Goal: Task Accomplishment & Management: Complete application form

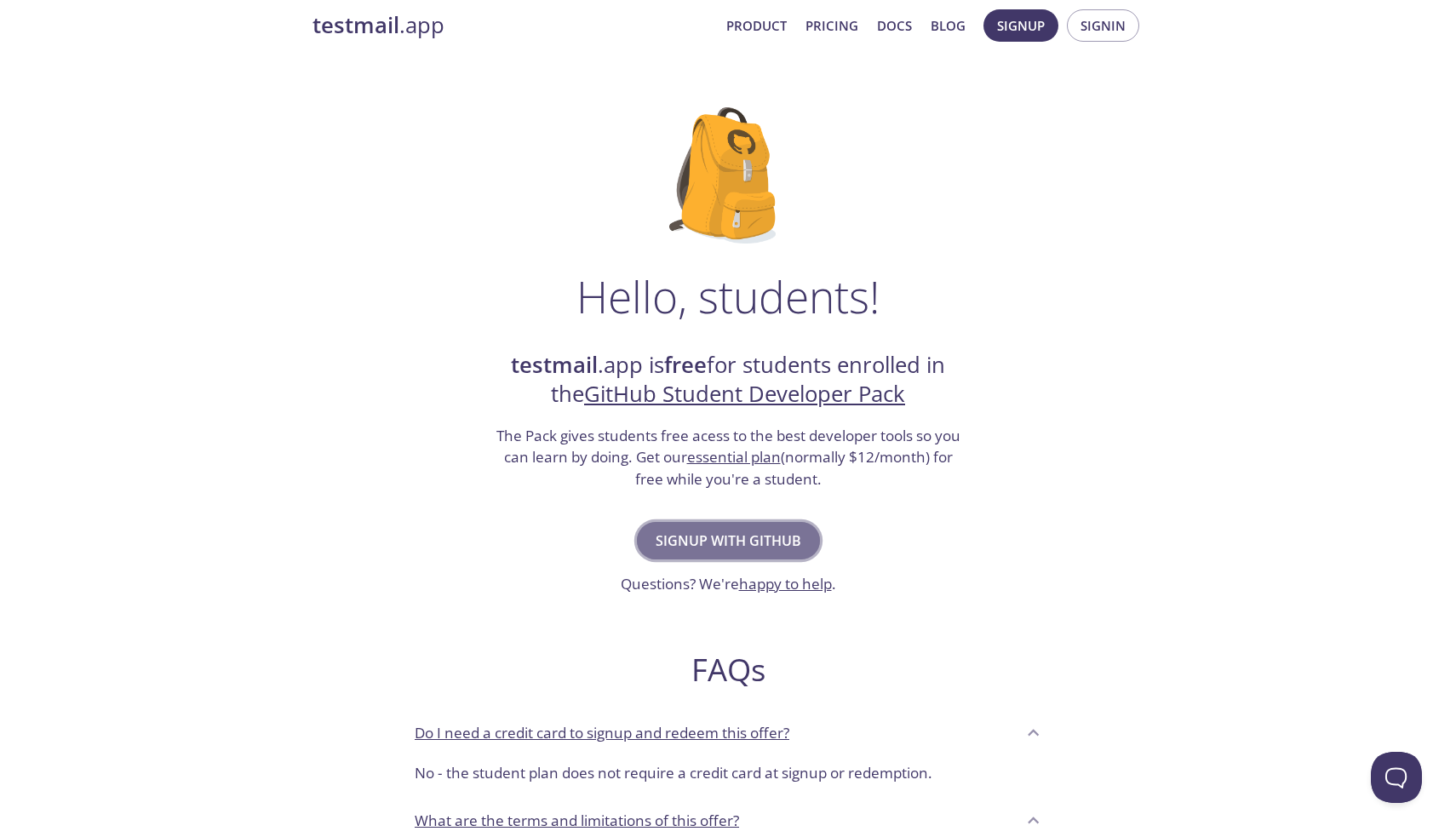
click at [775, 542] on span "Signup with GitHub" at bounding box center [728, 540] width 145 height 24
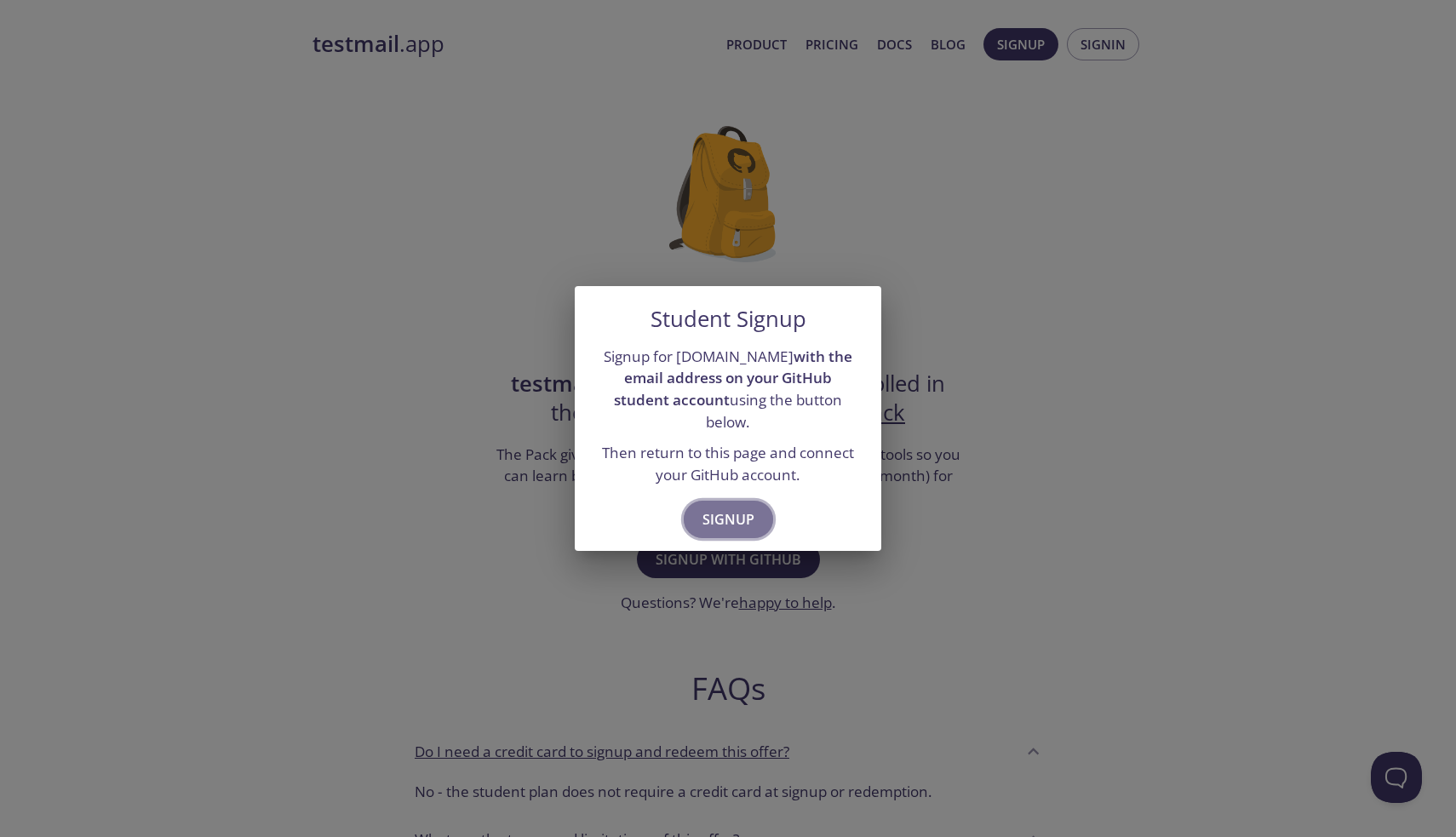
click at [742, 510] on span "Signup" at bounding box center [729, 519] width 52 height 24
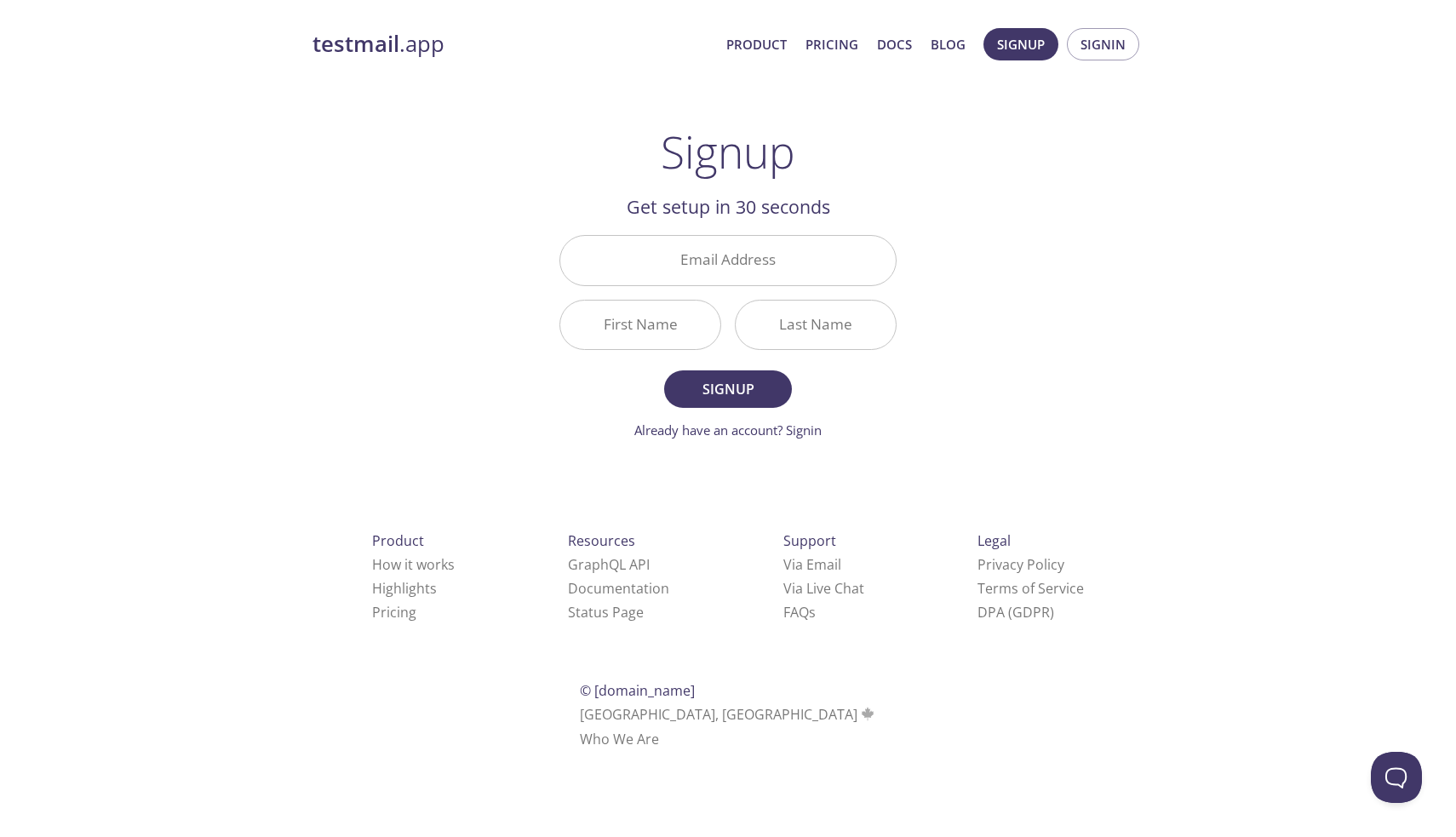
click at [961, 177] on div "testmail .app Product Pricing Docs Blog Signup Signin Signup Get setup in 30 se…" at bounding box center [727, 408] width 872 height 782
click at [750, 267] on input "Email Address" at bounding box center [727, 260] width 335 height 49
type input "jchouams@yahoo.fr"
type input "Jean"
type input "Chouameni"
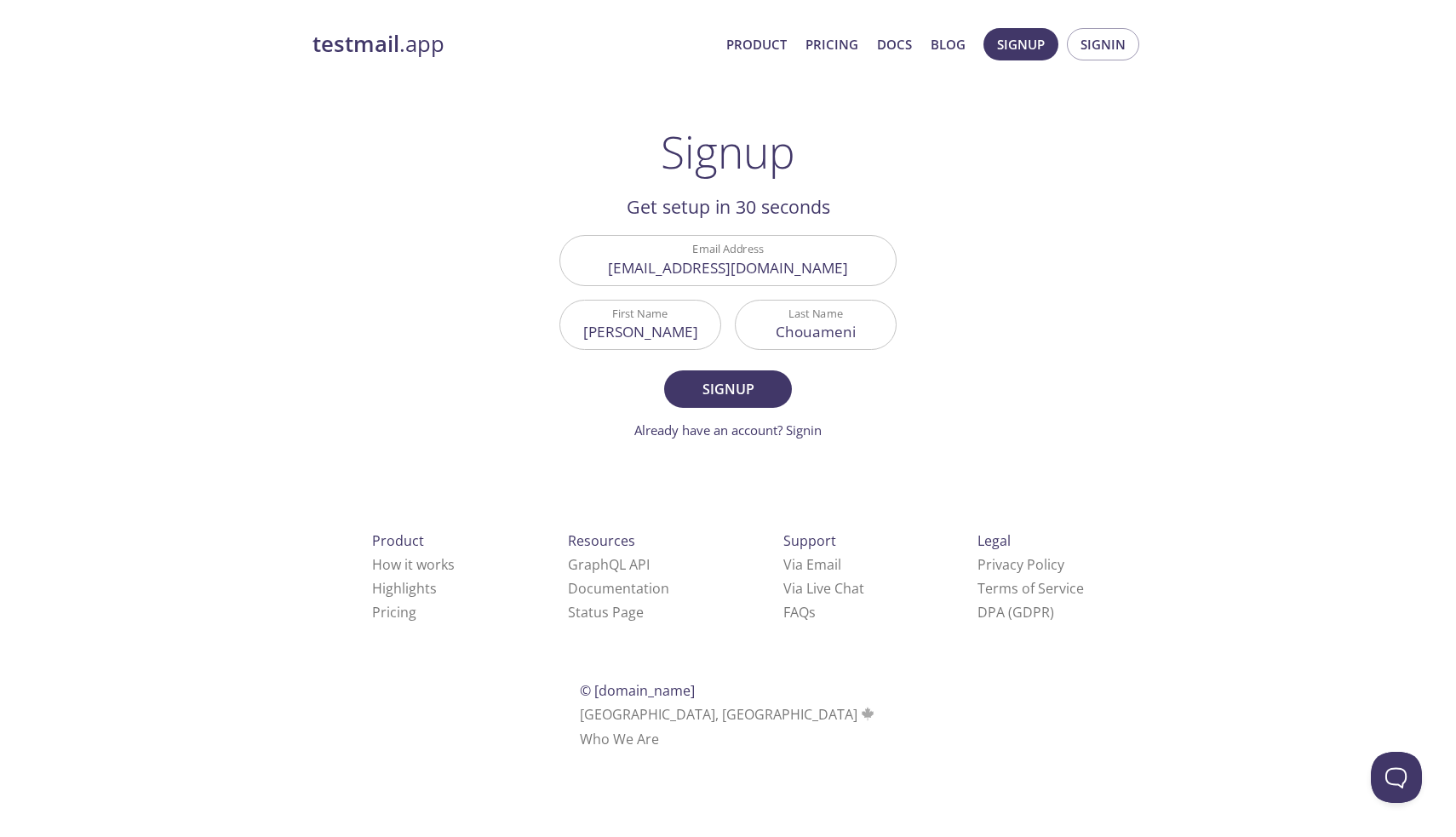
click at [937, 299] on div "testmail .app Product Pricing Docs Blog Signup Signin Signup Get setup in 30 se…" at bounding box center [727, 408] width 872 height 782
click at [738, 392] on span "Signup" at bounding box center [728, 388] width 91 height 24
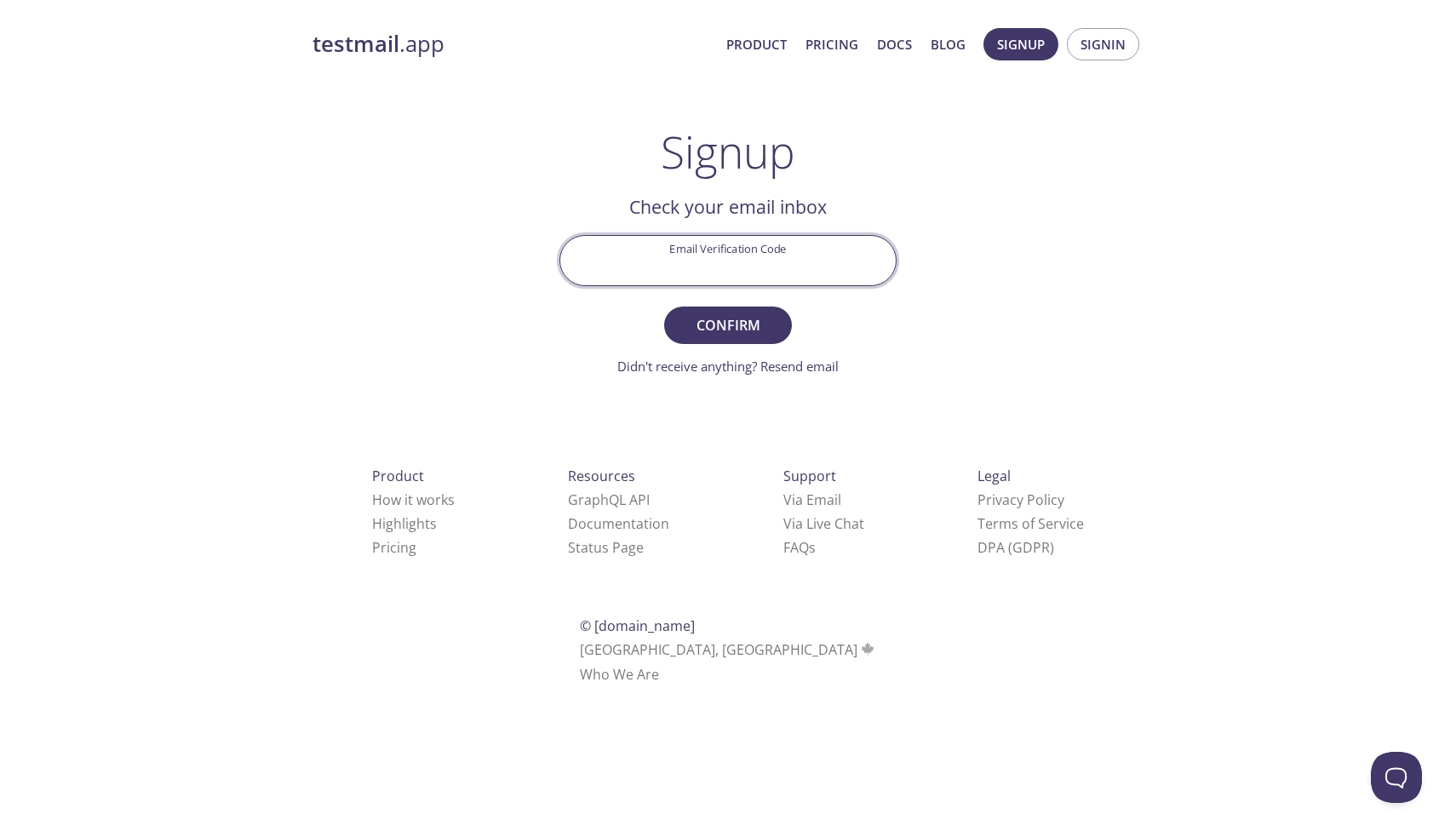
click at [727, 268] on input "Email Verification Code" at bounding box center [727, 260] width 335 height 49
paste input "8JTFBNH"
type input "8JTFBNH"
click at [731, 330] on span "Confirm" at bounding box center [728, 325] width 91 height 24
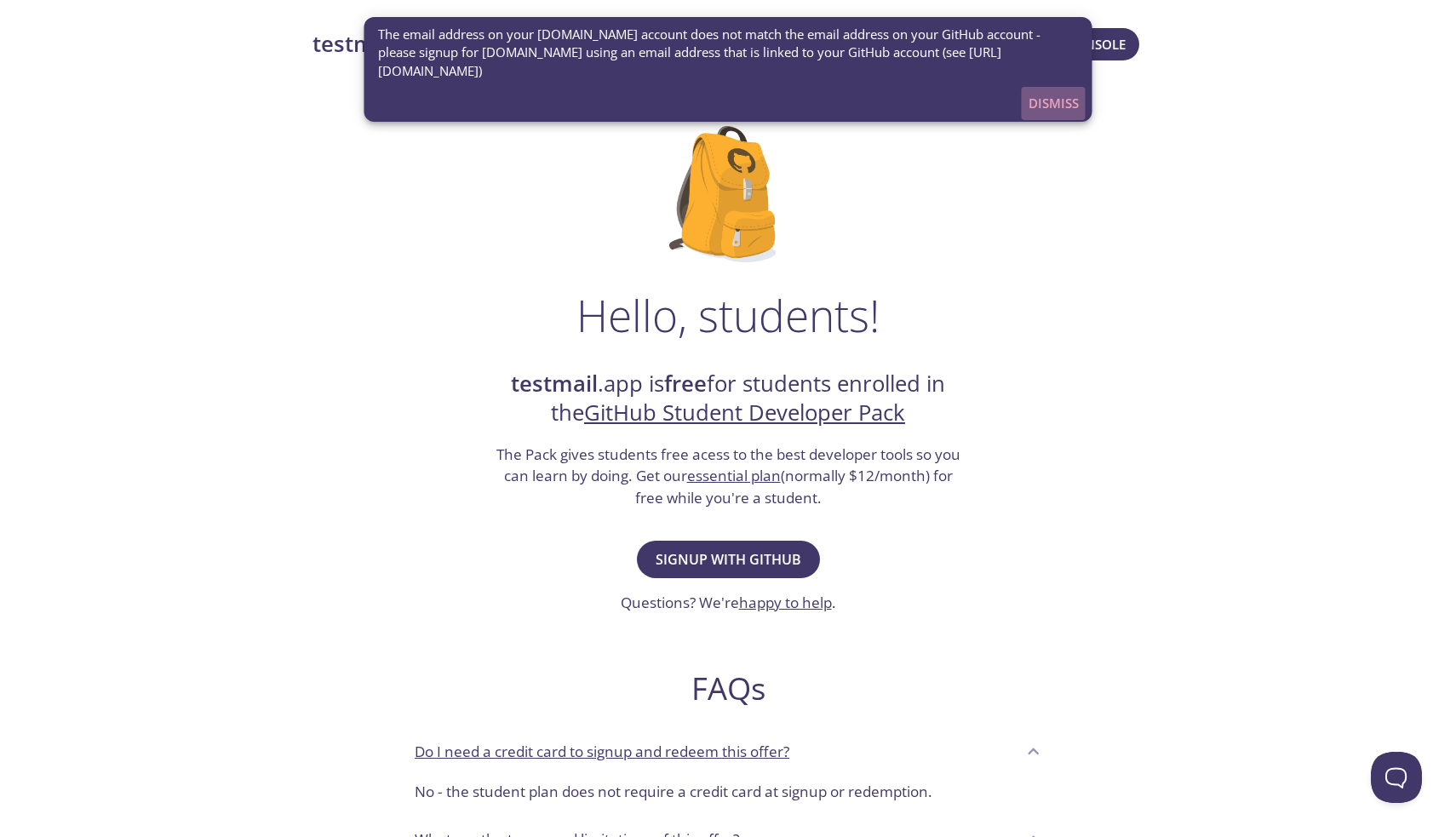
click at [1048, 111] on span "Dismiss" at bounding box center [1054, 103] width 51 height 22
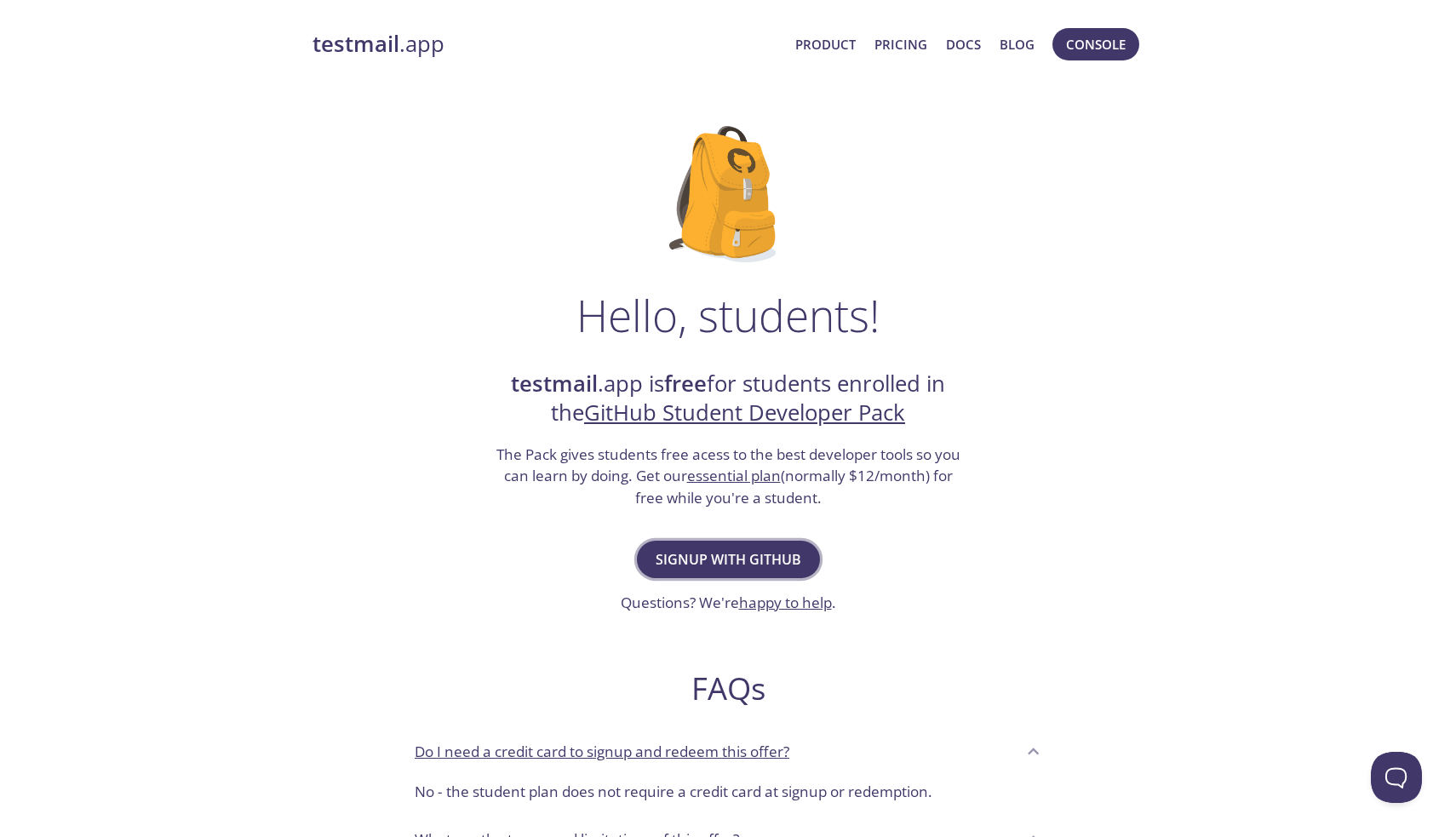
click at [762, 554] on span "Signup with GitHub" at bounding box center [728, 559] width 145 height 24
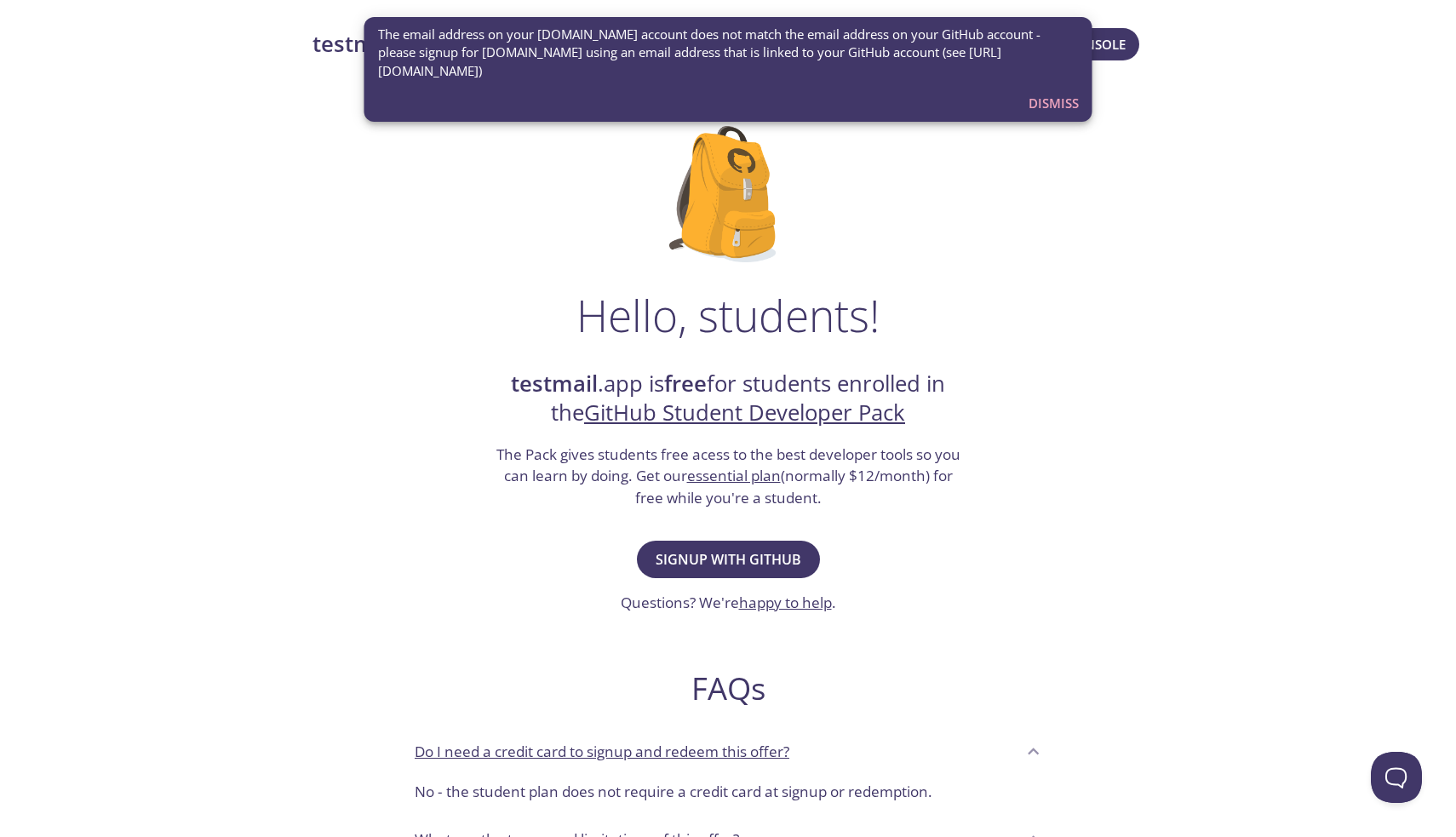
click at [1049, 94] on span "Dismiss" at bounding box center [1054, 103] width 51 height 22
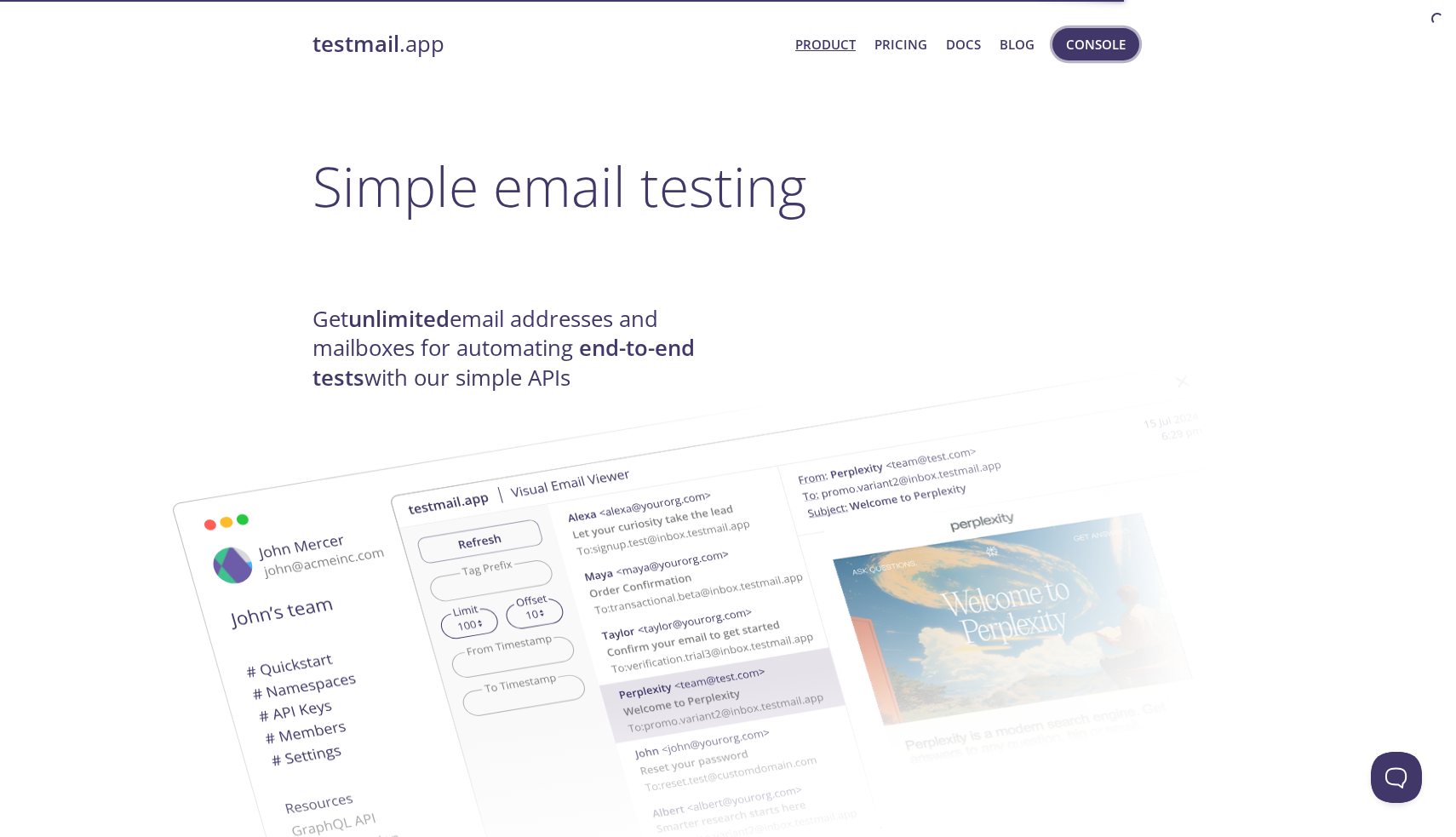
click at [1080, 40] on span "Console" at bounding box center [1095, 44] width 59 height 22
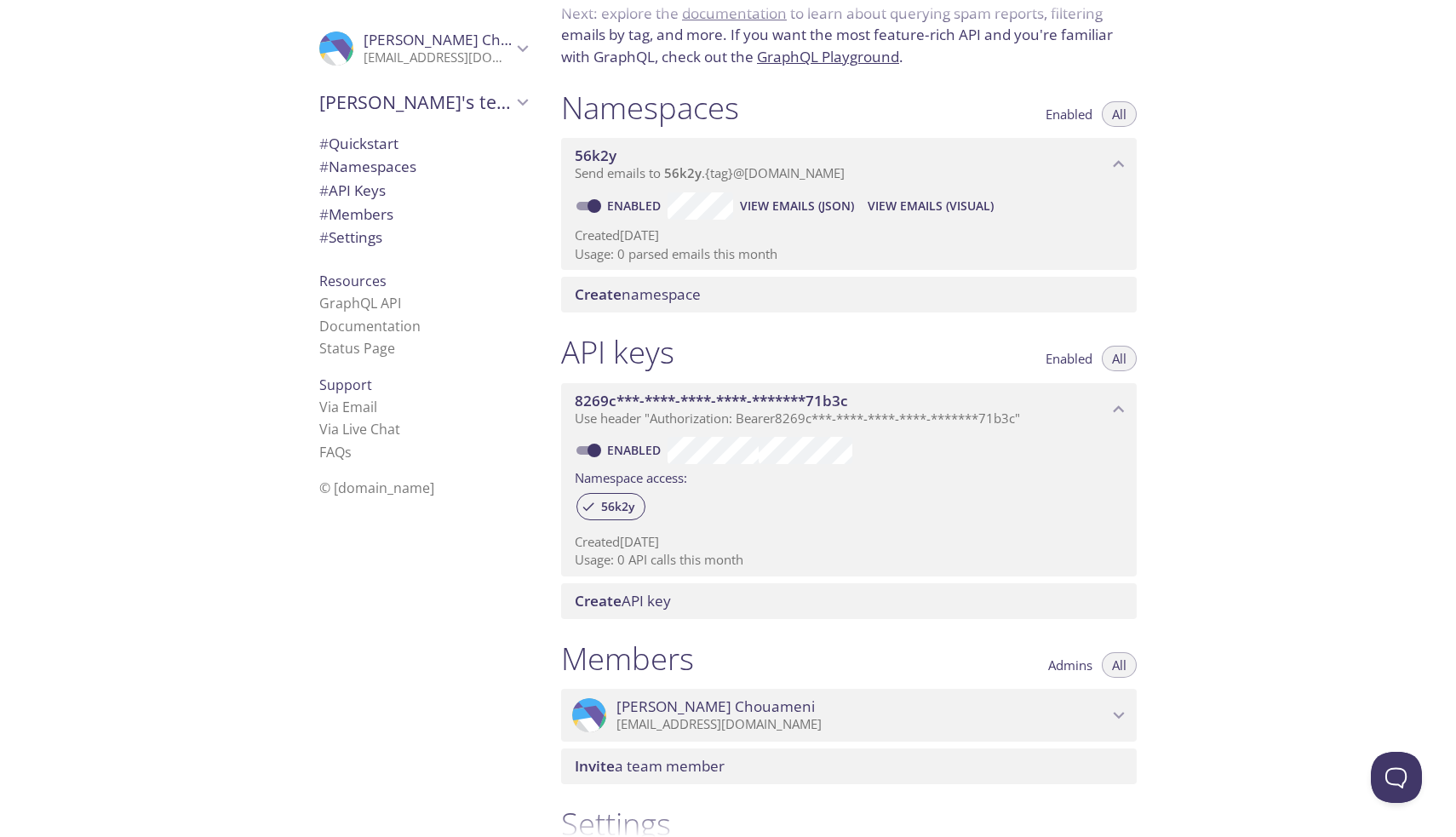
scroll to position [143, 0]
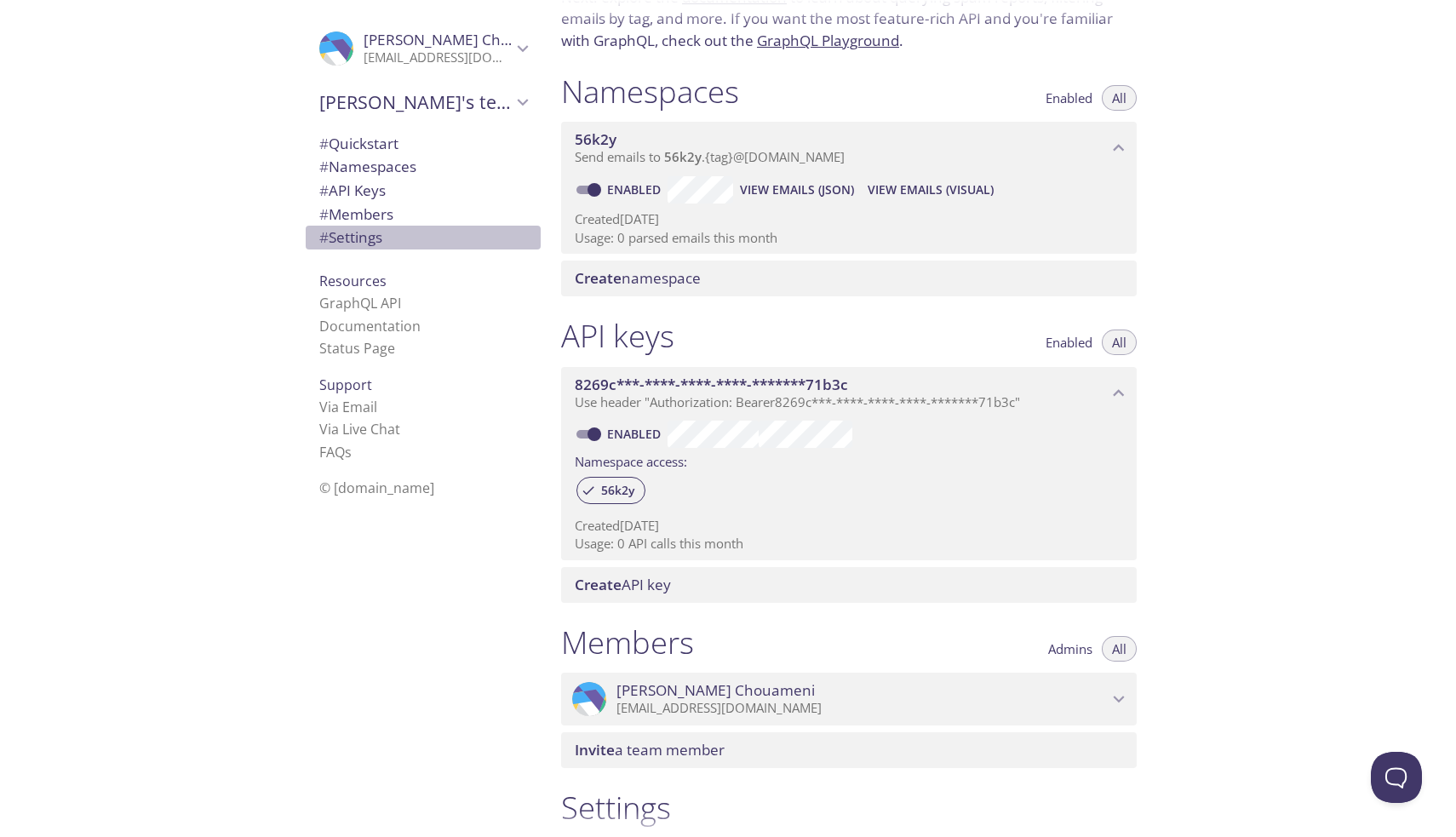
click at [377, 233] on span "# Settings" at bounding box center [351, 237] width 63 height 19
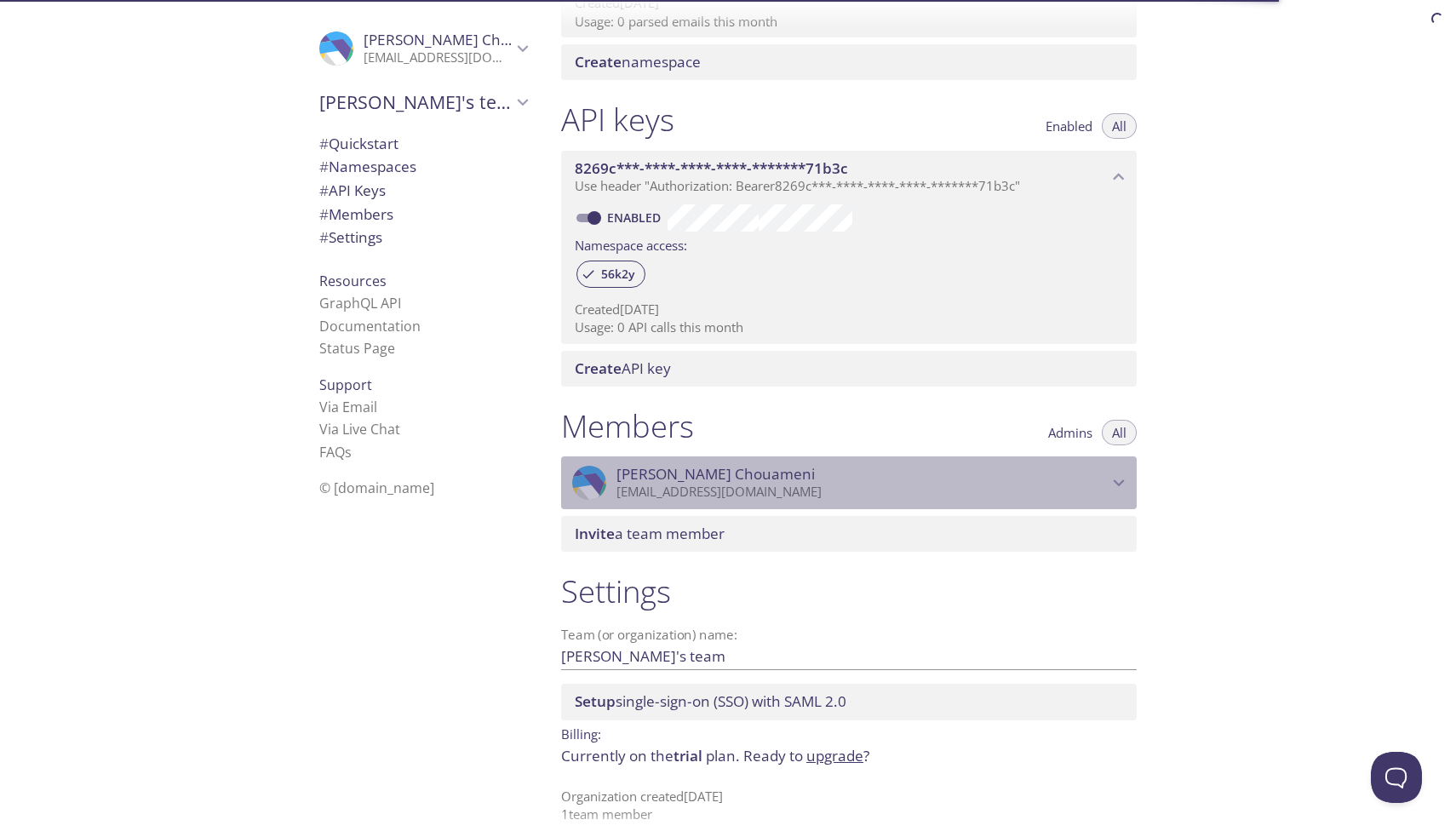
click at [1112, 480] on icon "Jean Chouameni" at bounding box center [1118, 483] width 22 height 22
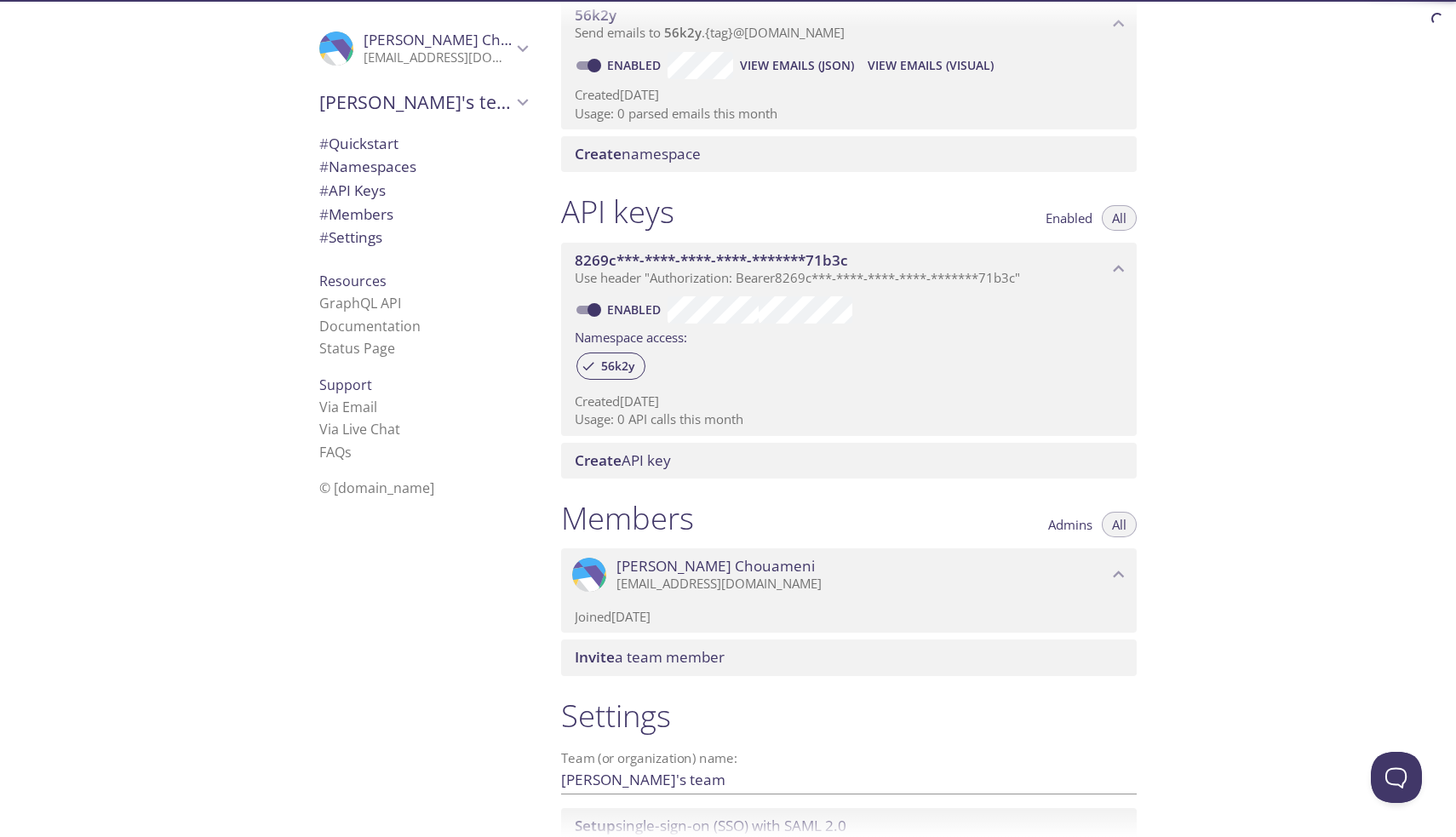
scroll to position [274, 0]
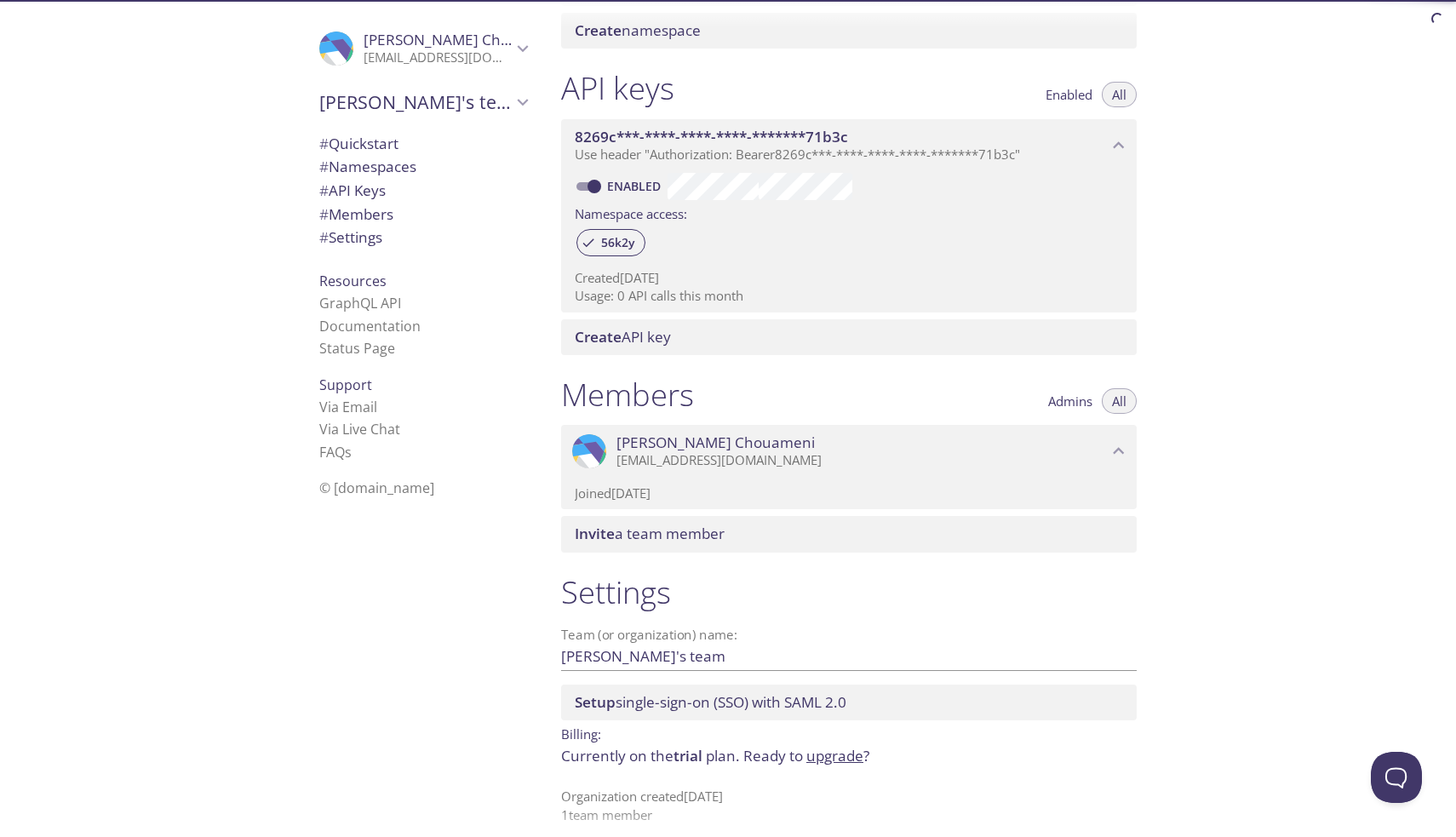
click at [712, 452] on p "jchouams@yahoo.fr" at bounding box center [862, 461] width 491 height 17
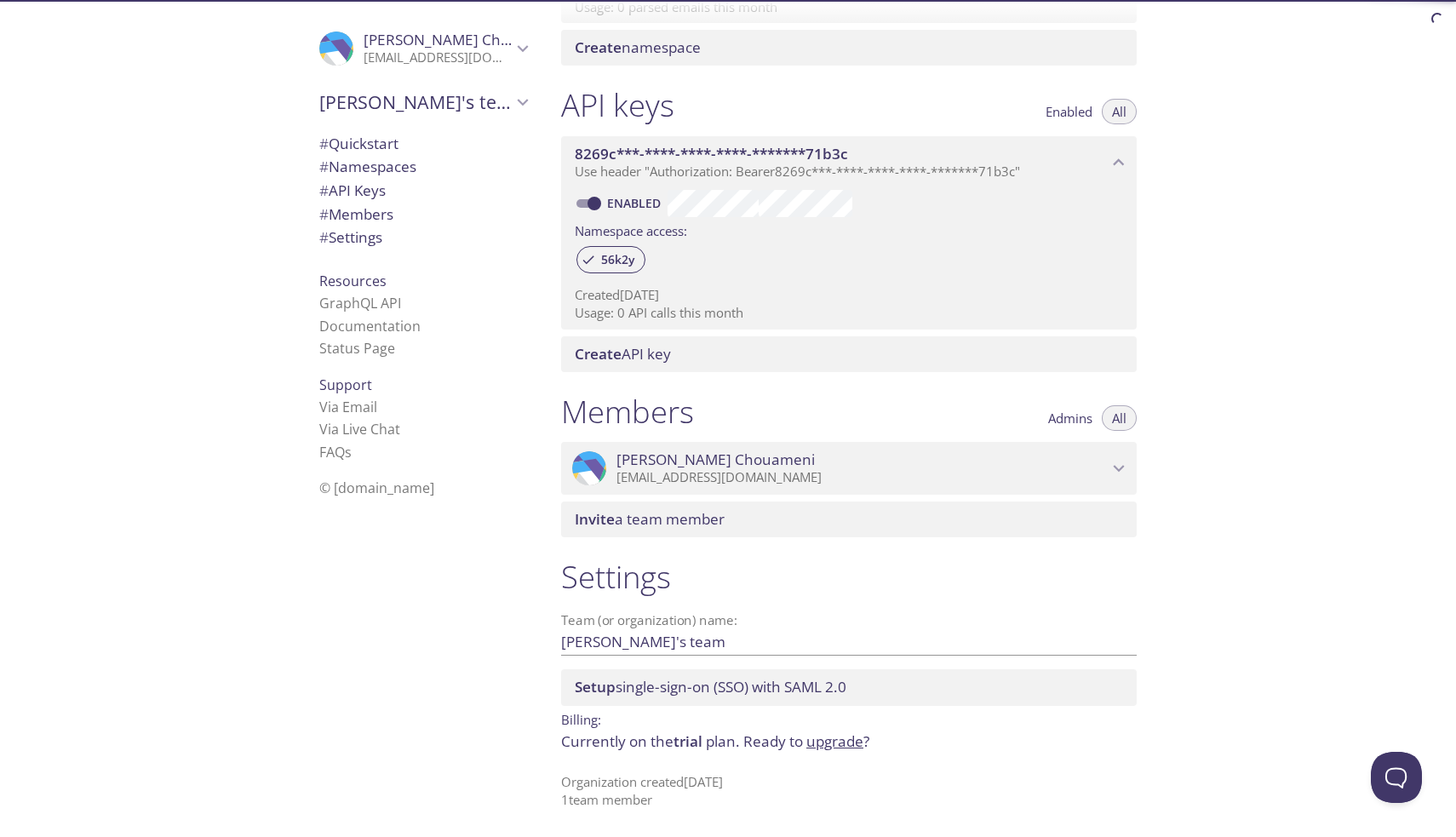
scroll to position [360, 0]
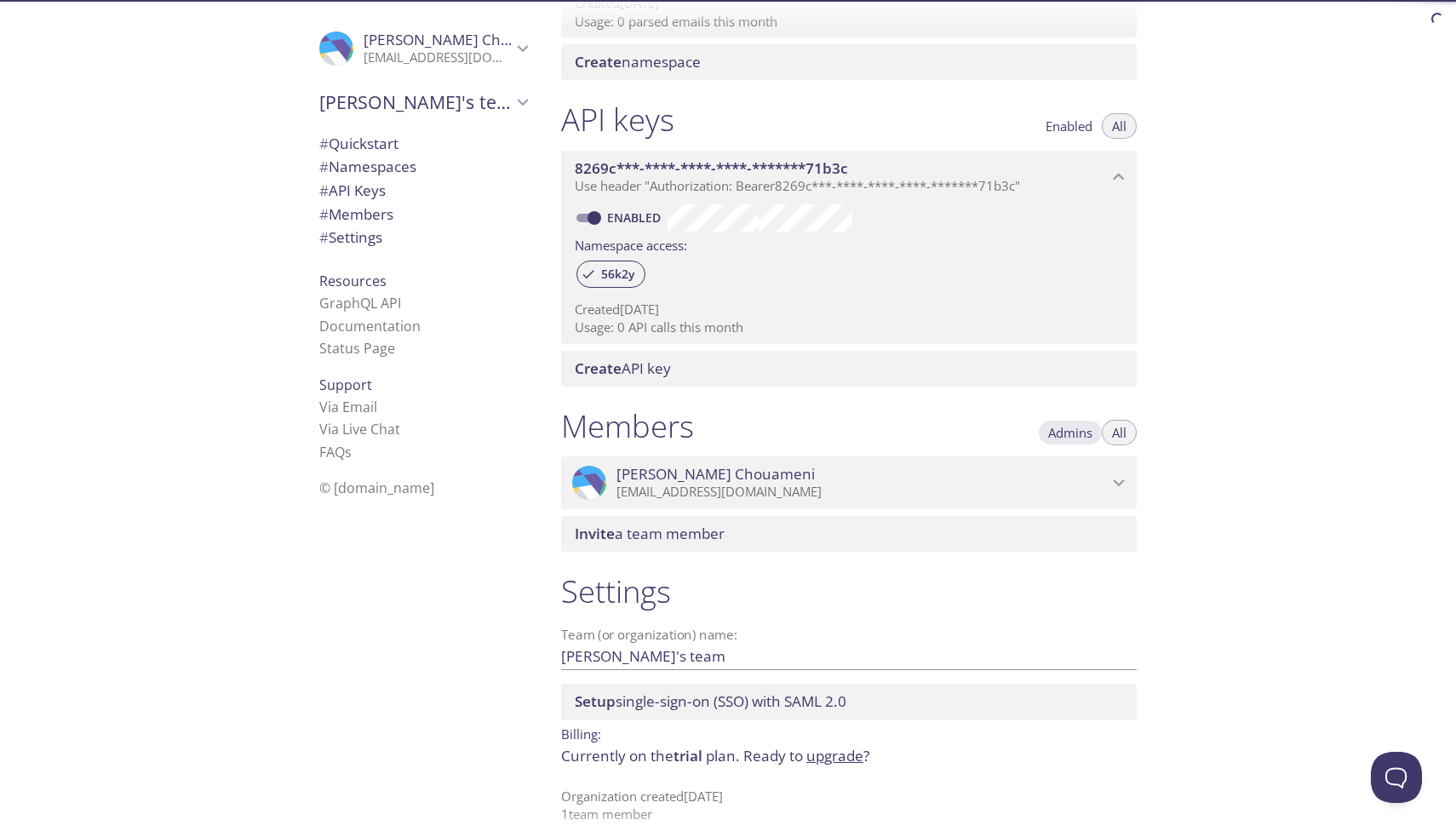
click at [1074, 420] on button "Admins" at bounding box center [1070, 432] width 64 height 25
click at [1005, 483] on p "jchouams@yahoo.fr" at bounding box center [862, 492] width 491 height 17
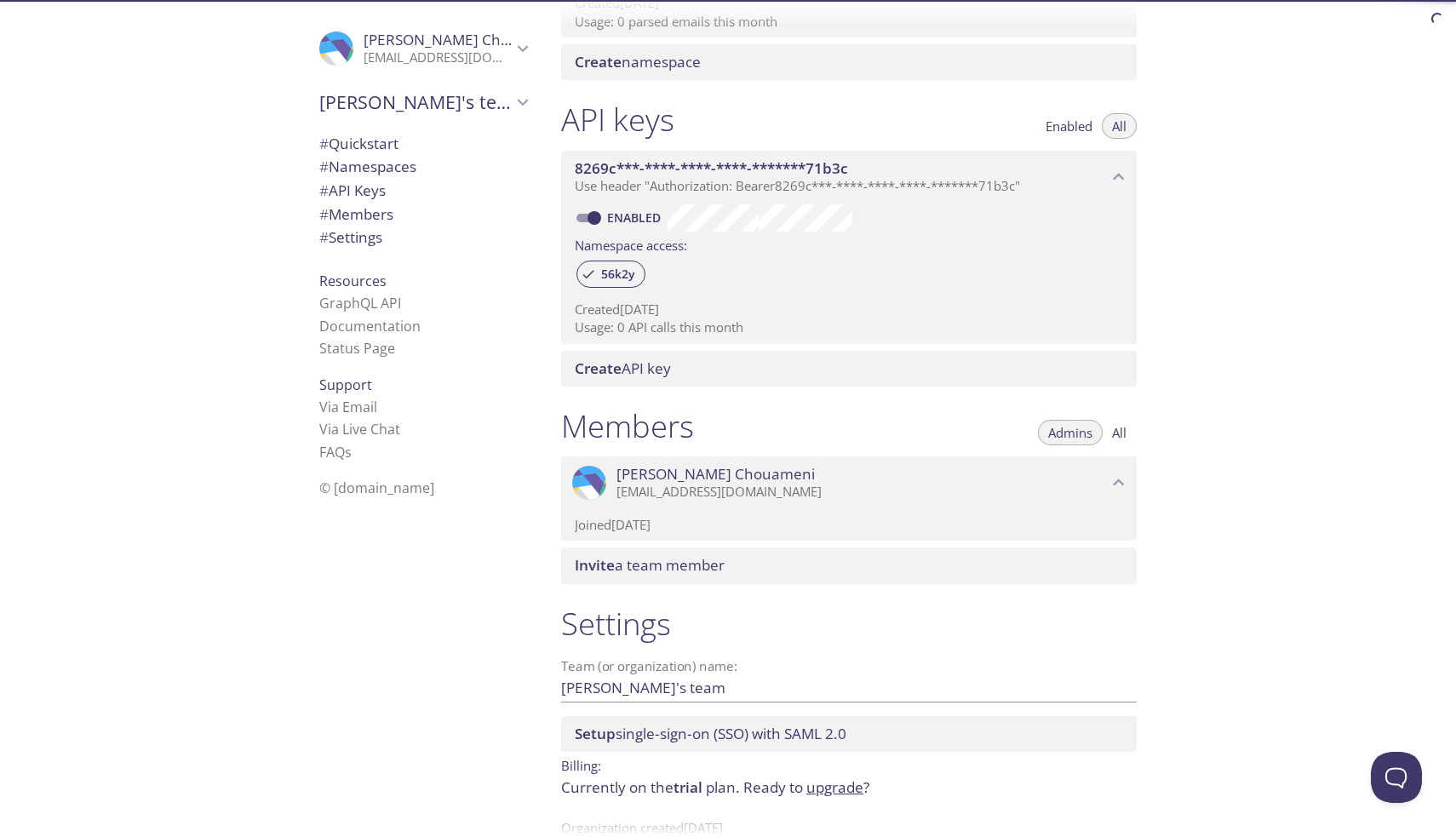
click at [515, 48] on icon "Jean Chouameni" at bounding box center [522, 48] width 22 height 22
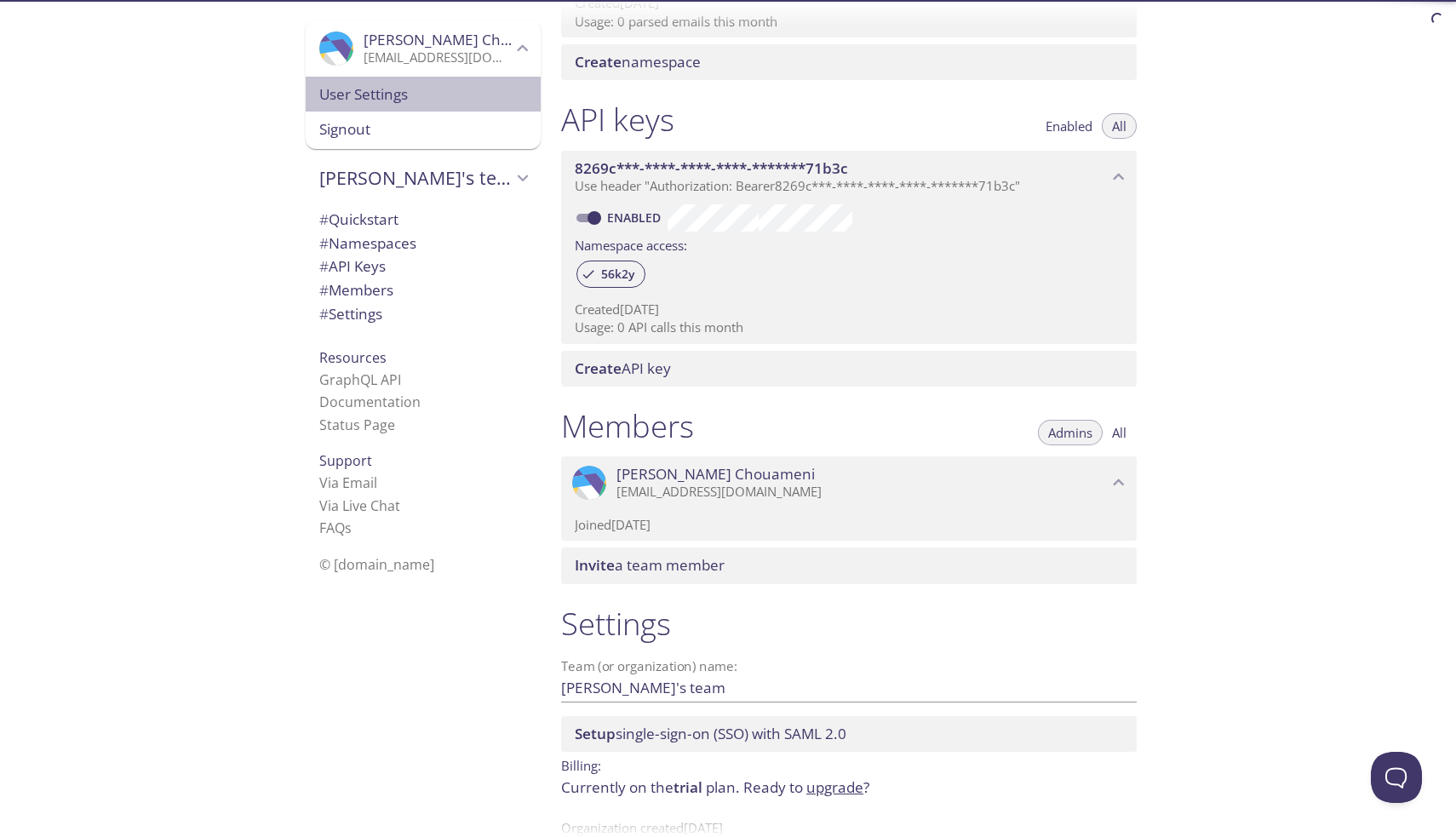
click at [437, 97] on span "User Settings" at bounding box center [423, 94] width 208 height 22
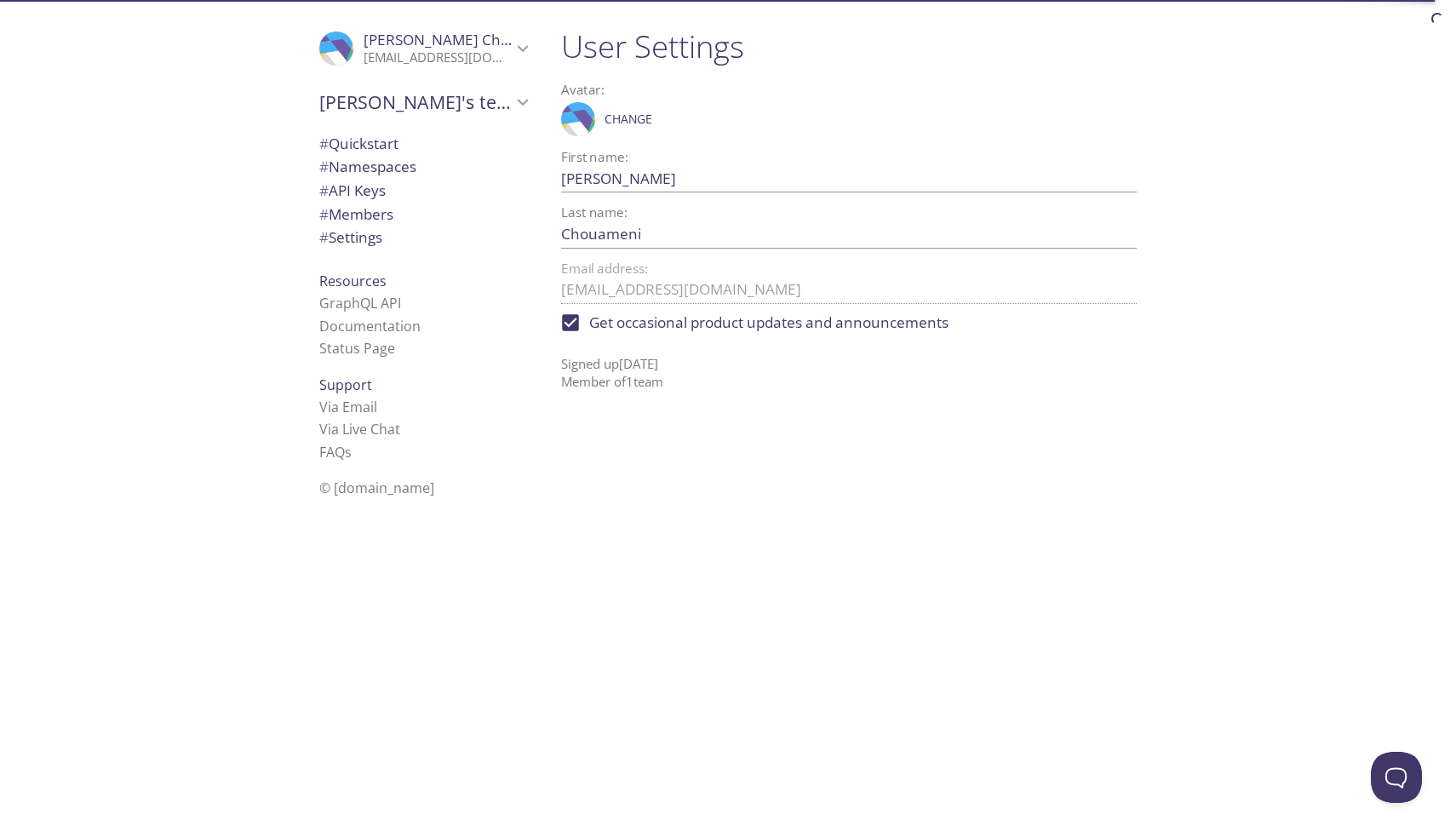
click at [768, 318] on span "Get occasional product updates and announcements" at bounding box center [769, 322] width 360 height 22
click at [590, 318] on input "Get occasional product updates and announcements" at bounding box center [570, 322] width 37 height 37
click at [768, 322] on span "Get occasional product updates and announcements" at bounding box center [769, 322] width 360 height 22
click at [590, 322] on input "Get occasional product updates and announcements" at bounding box center [570, 322] width 37 height 37
checkbox input "true"
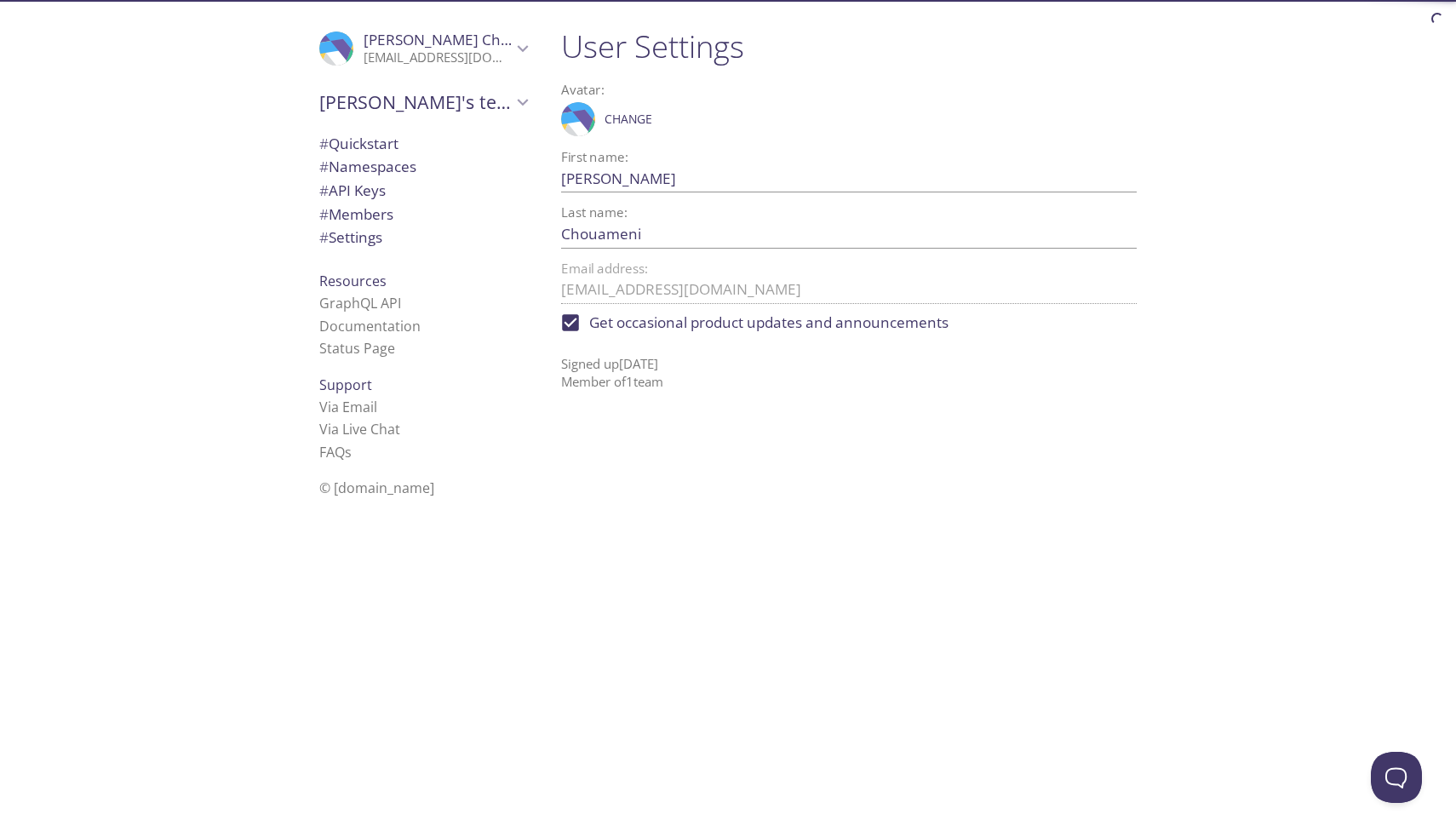
click at [628, 115] on span "Change" at bounding box center [628, 118] width 48 height 20
click at [629, 115] on span "Change" at bounding box center [628, 118] width 48 height 20
click at [671, 115] on span "Save" at bounding box center [675, 118] width 29 height 20
click at [393, 160] on span "# Namespaces" at bounding box center [367, 166] width 97 height 19
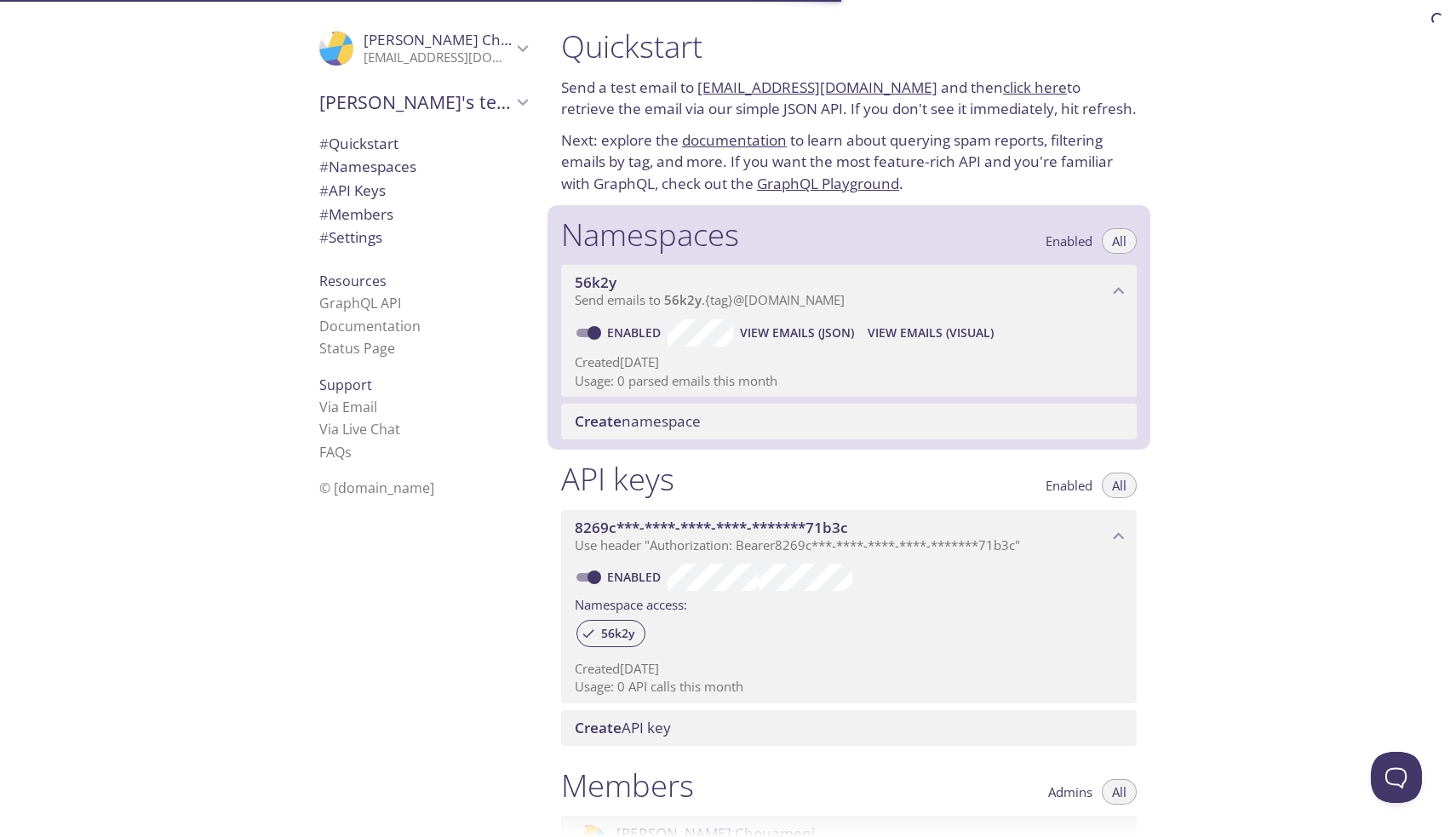
scroll to position [211, 0]
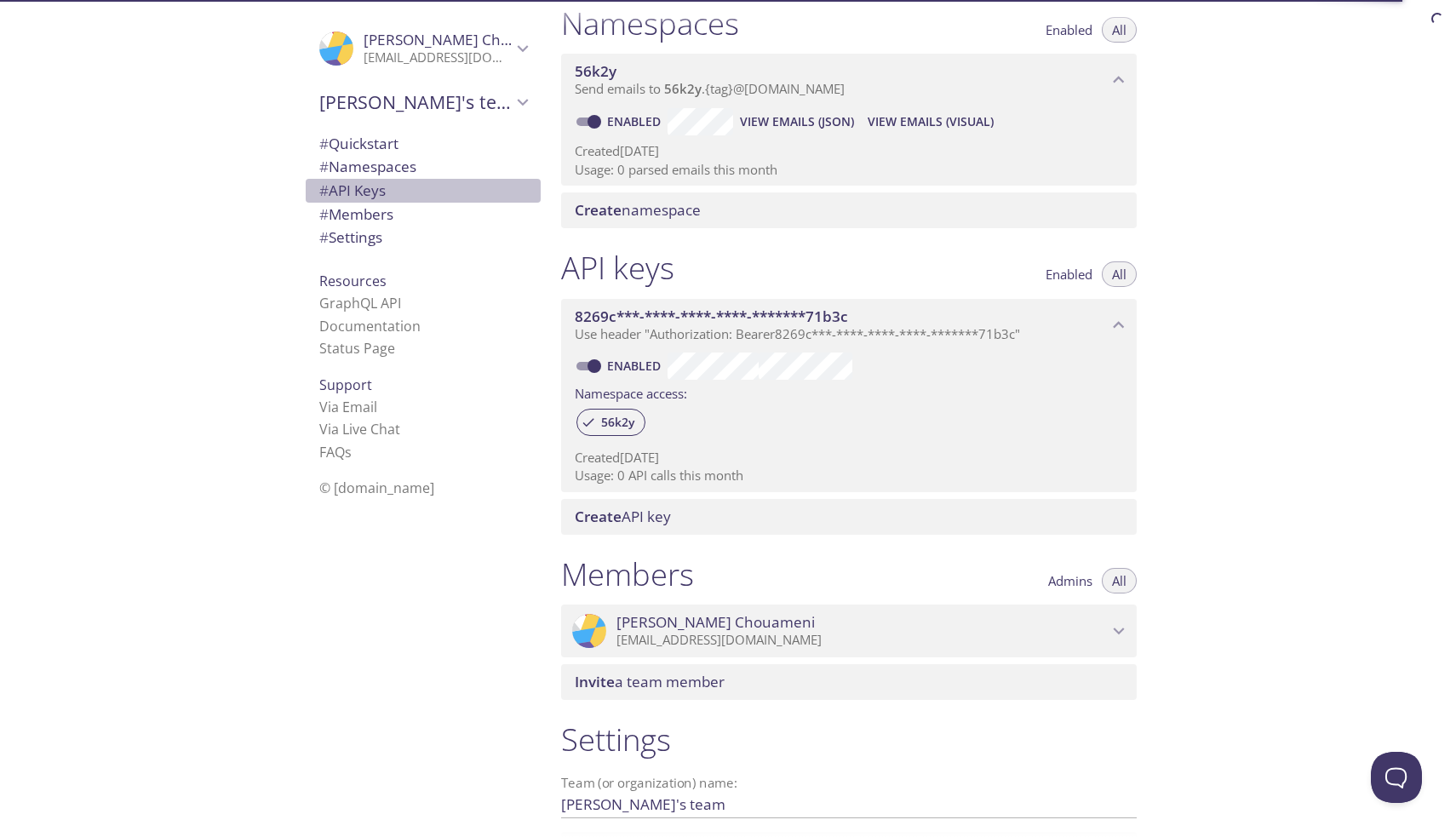
click at [391, 179] on span "# API Keys" at bounding box center [423, 190] width 208 height 22
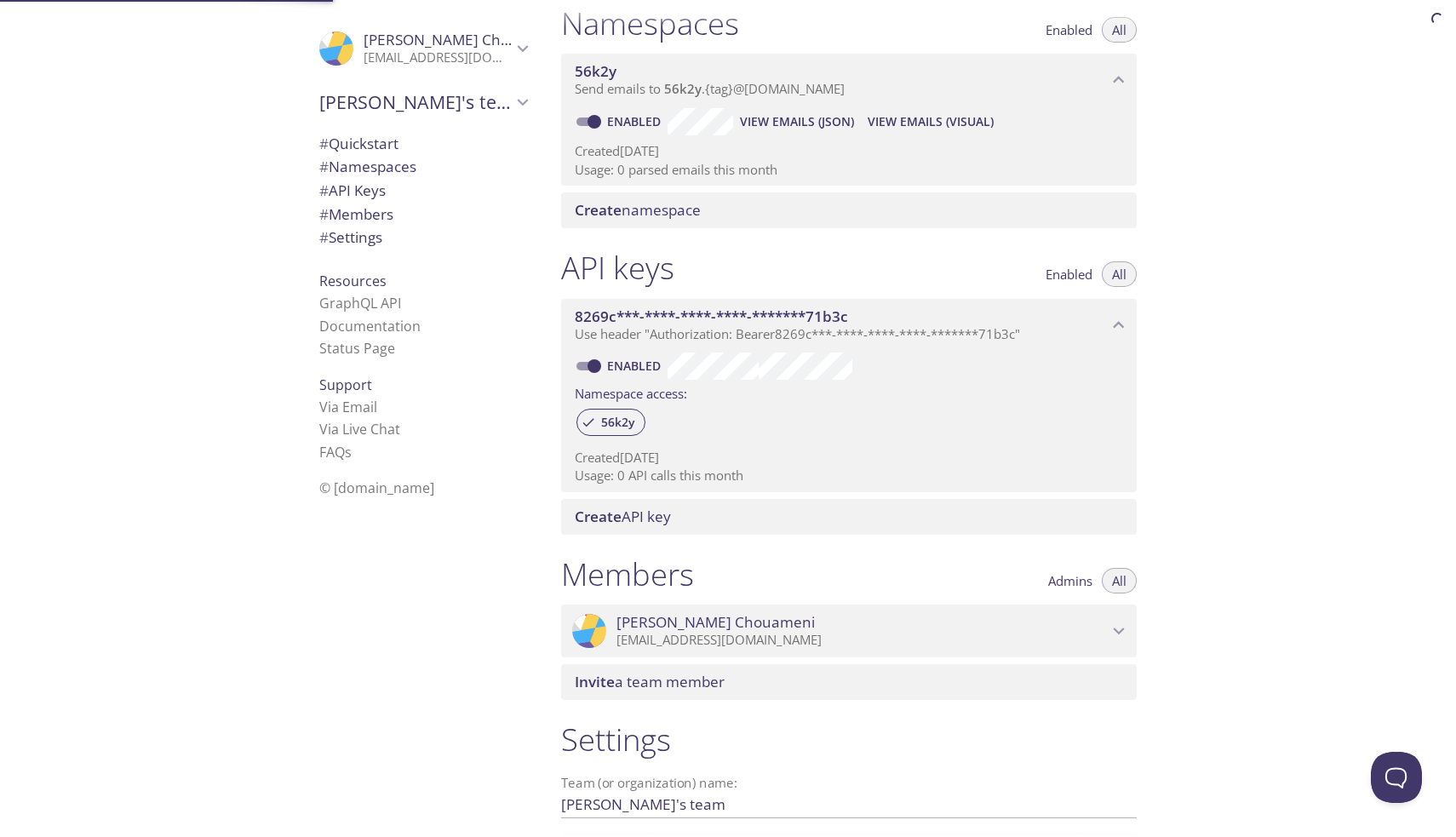
scroll to position [55, 0]
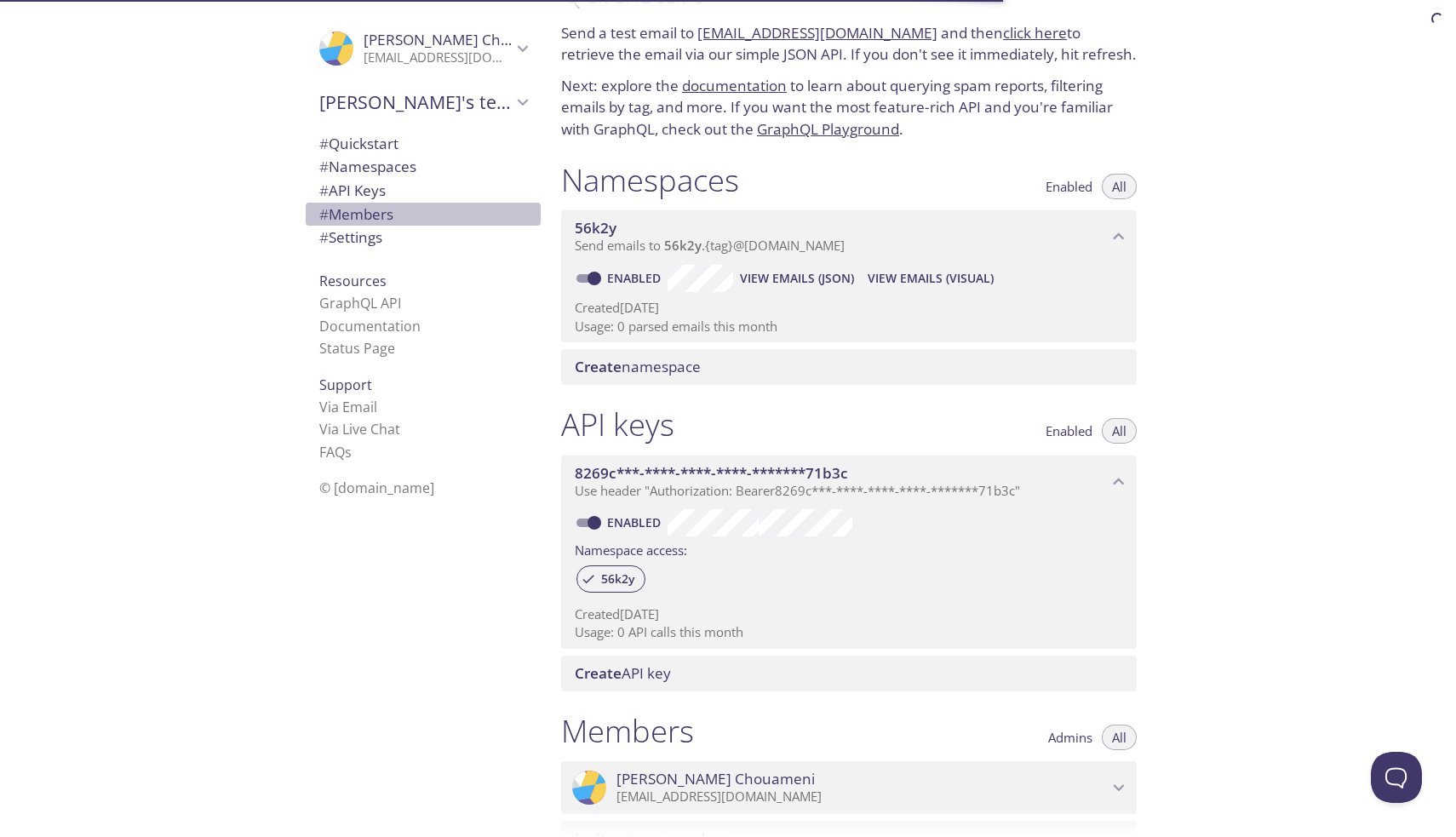
click at [387, 211] on span "# Members" at bounding box center [356, 214] width 74 height 19
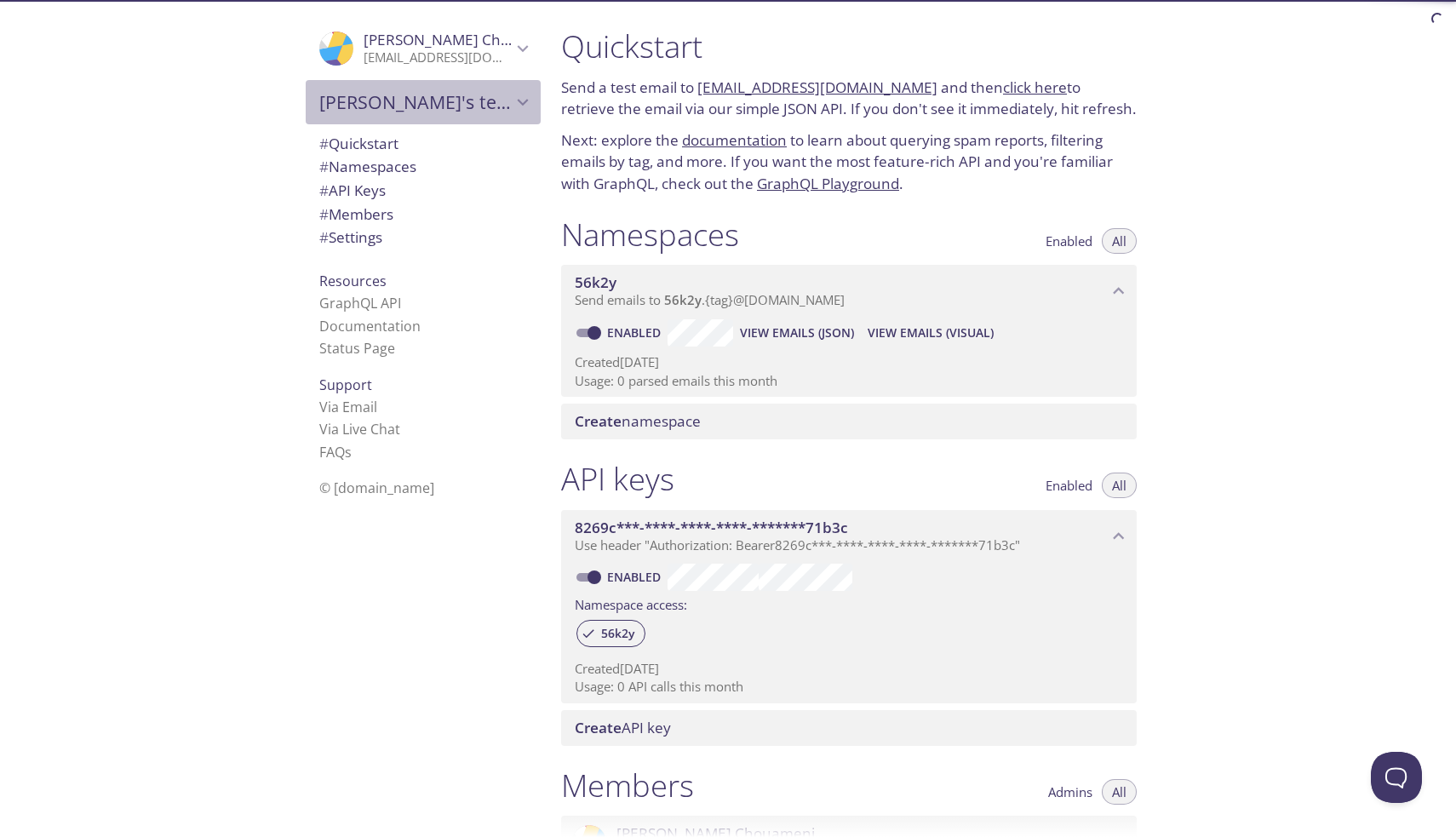
click at [522, 93] on icon "Jean's team" at bounding box center [522, 102] width 22 height 22
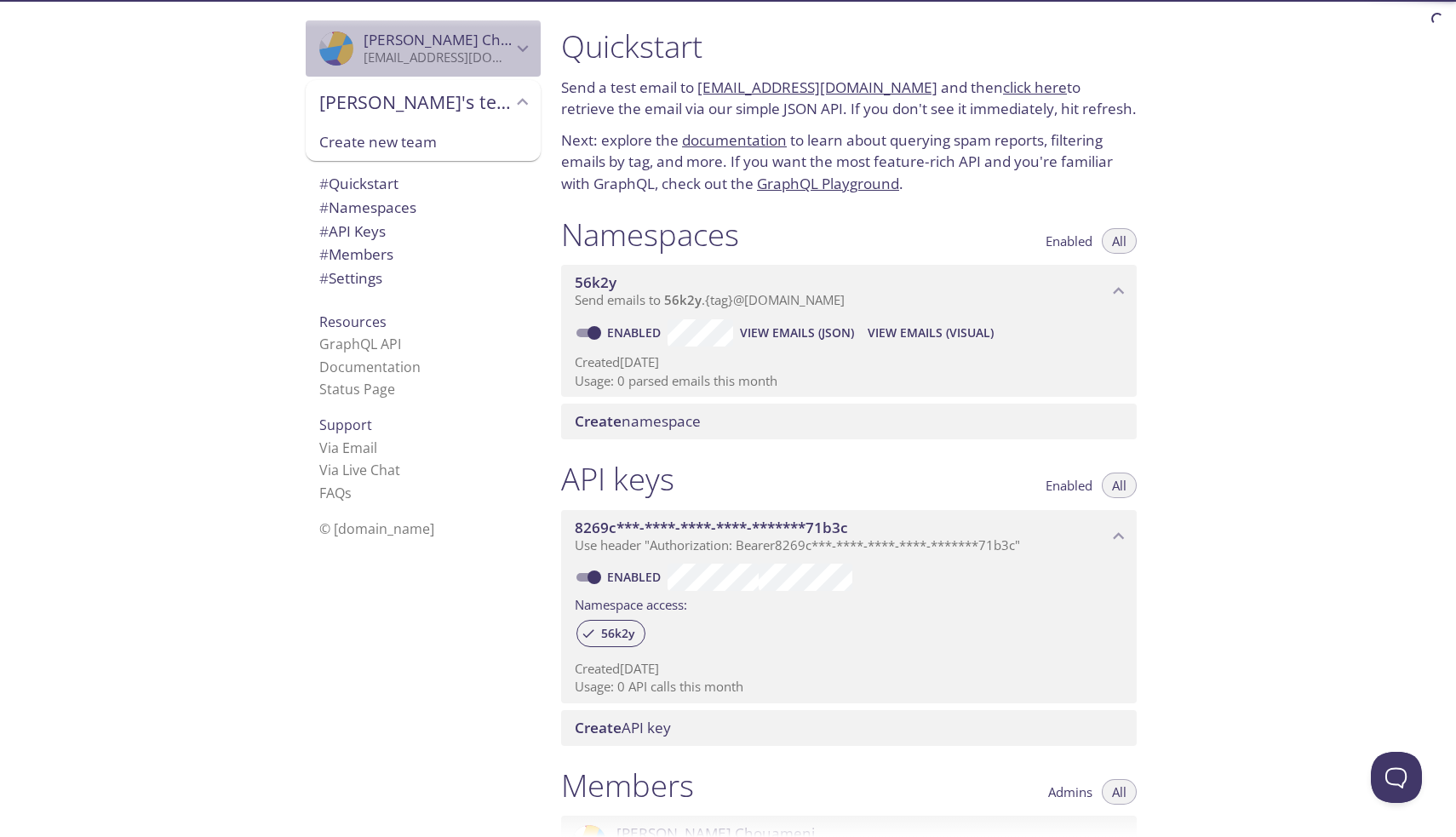
click at [515, 50] on icon "Jean Chouameni" at bounding box center [522, 48] width 22 height 22
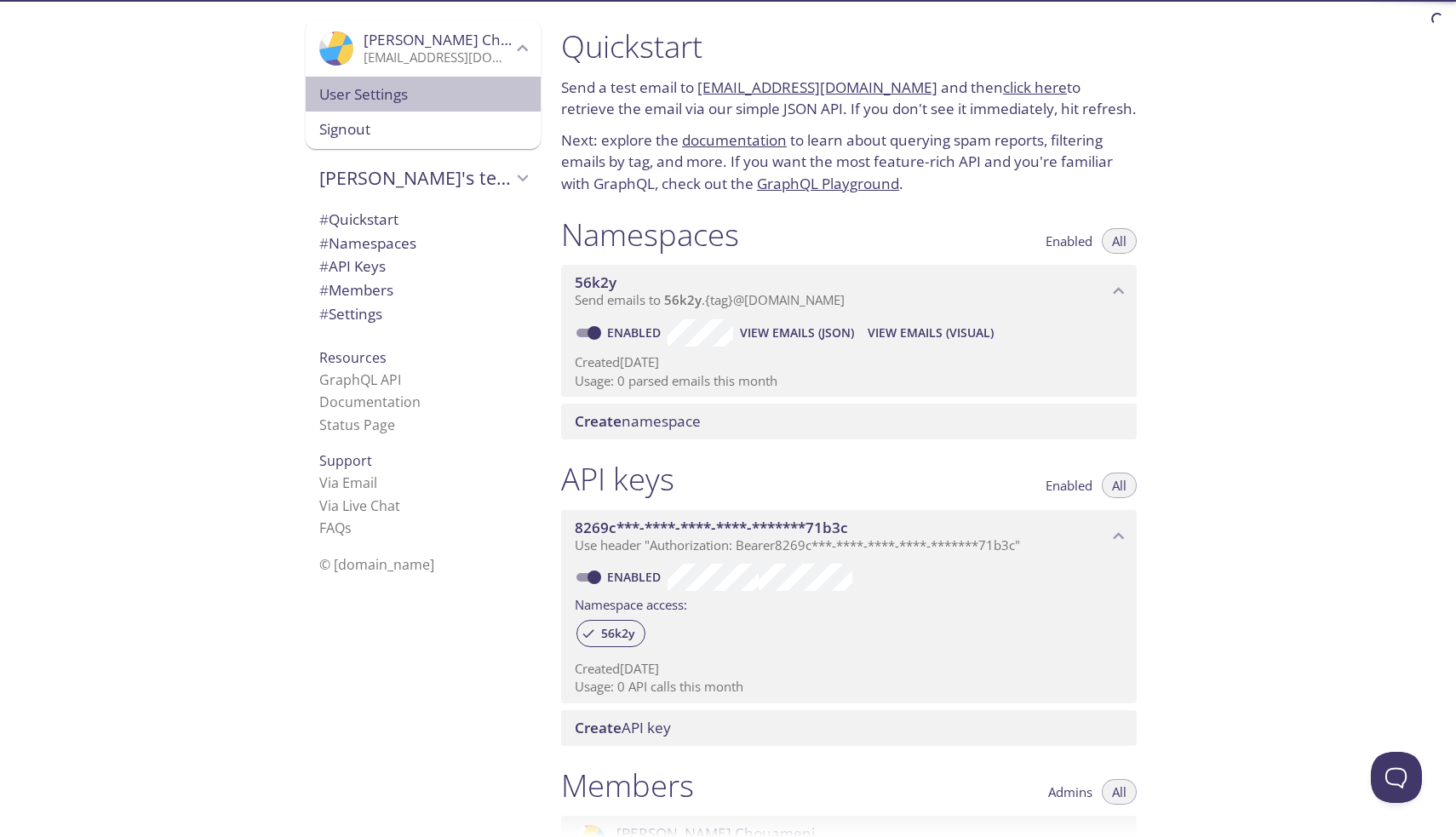
click at [424, 98] on span "User Settings" at bounding box center [423, 94] width 208 height 22
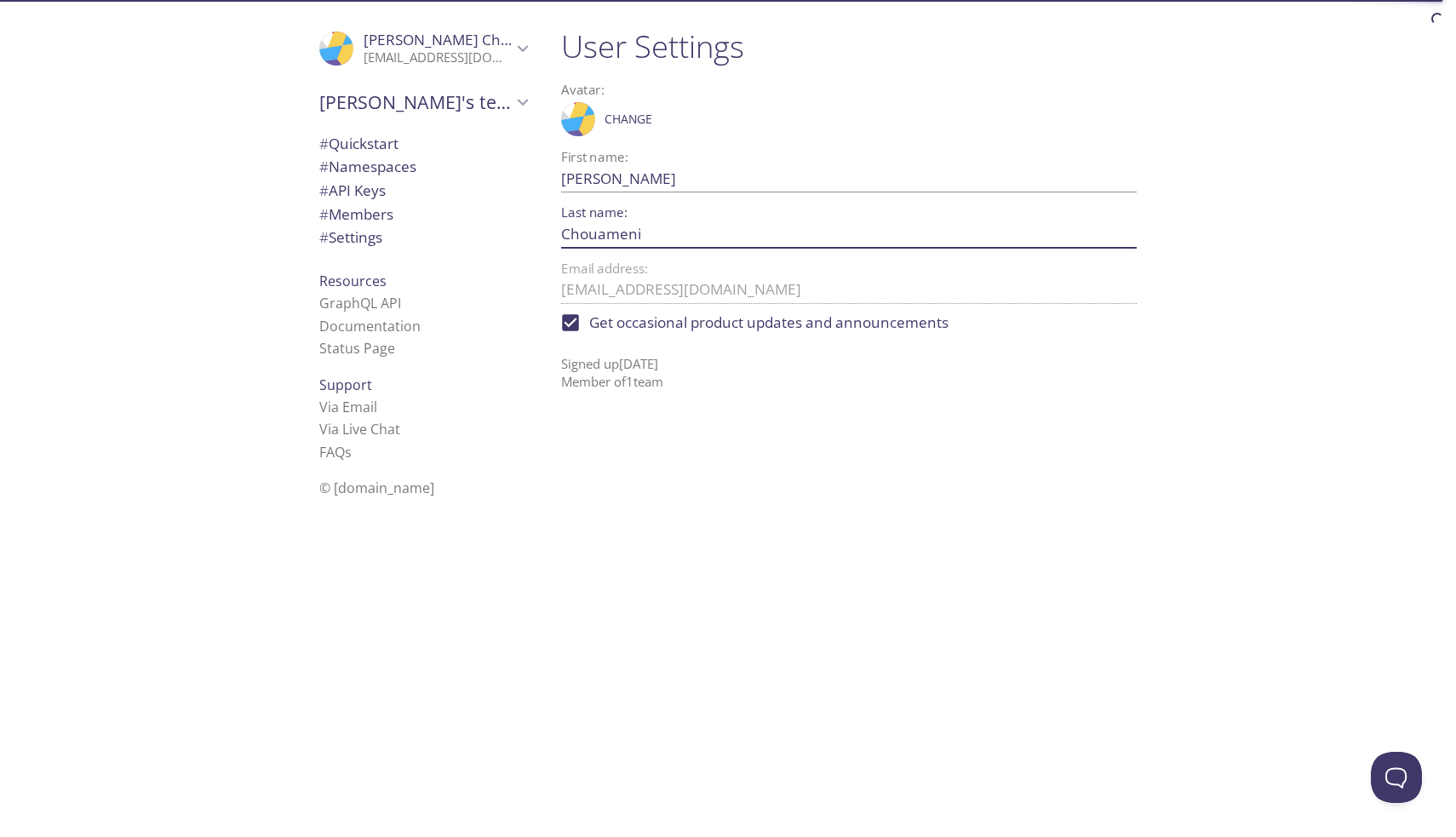
click at [671, 238] on input "Chouameni" at bounding box center [821, 233] width 521 height 28
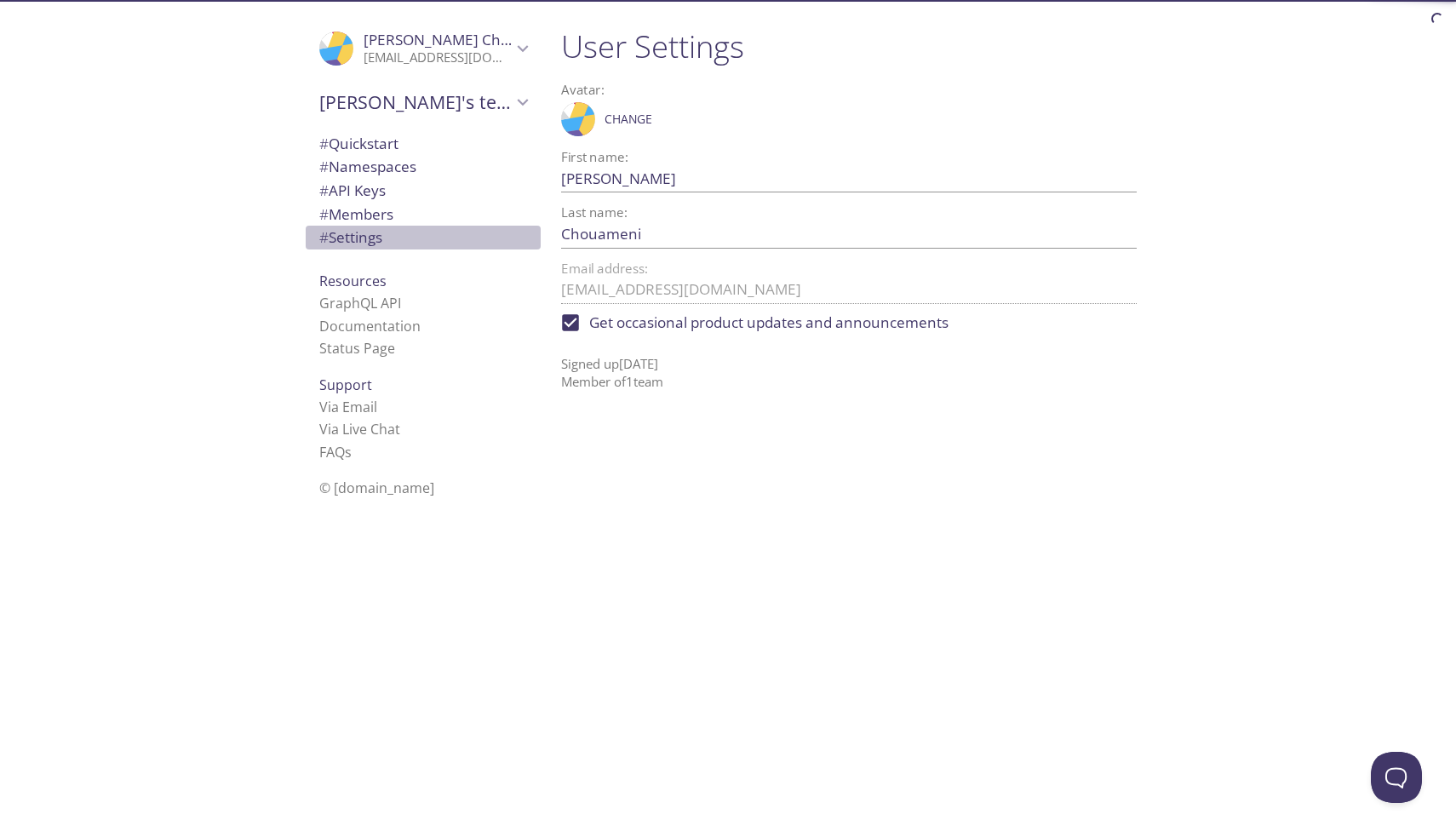
click at [376, 230] on span "# Settings" at bounding box center [351, 237] width 63 height 19
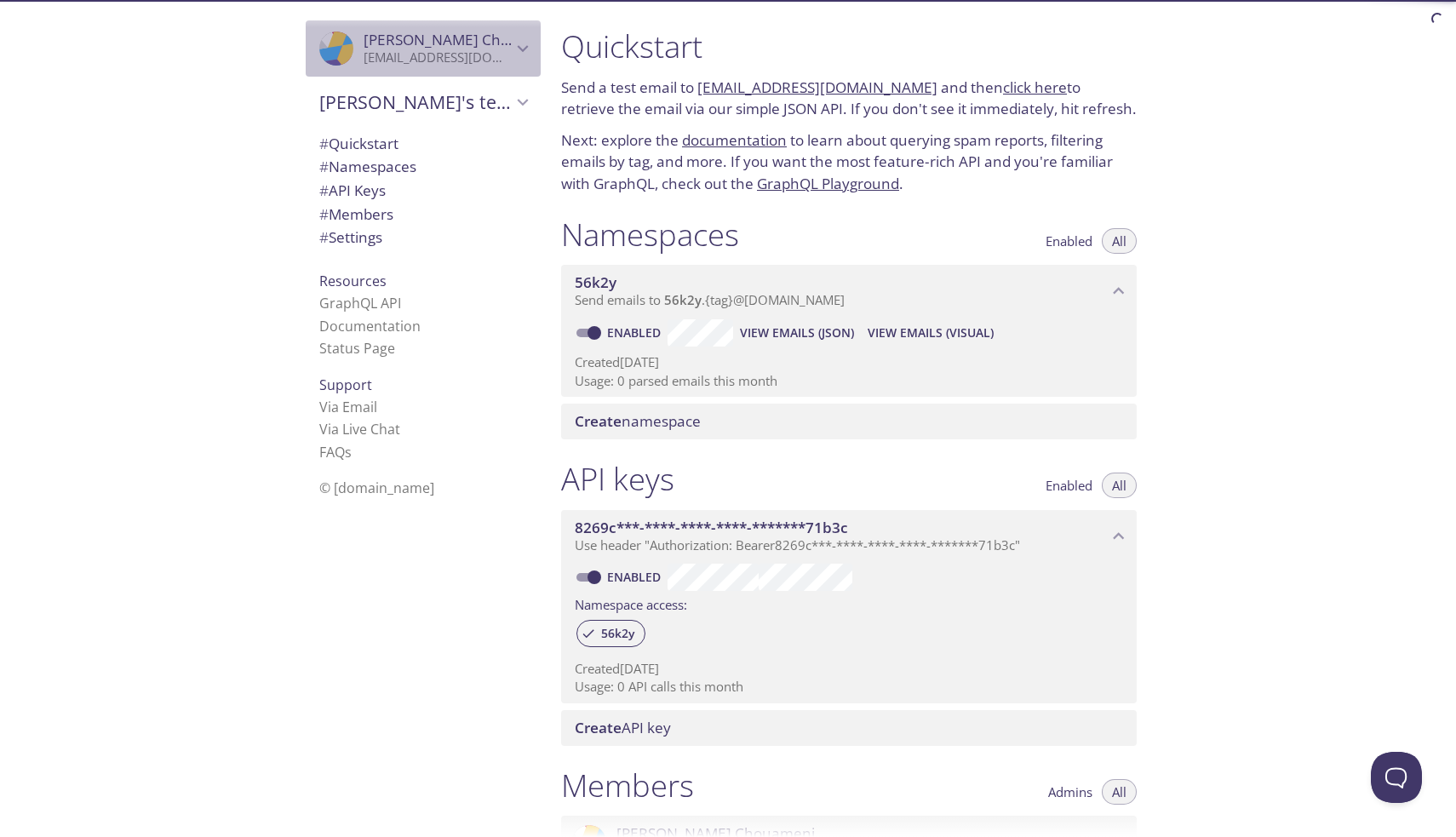
click at [477, 47] on span "Jean Chouameni" at bounding box center [438, 40] width 148 height 19
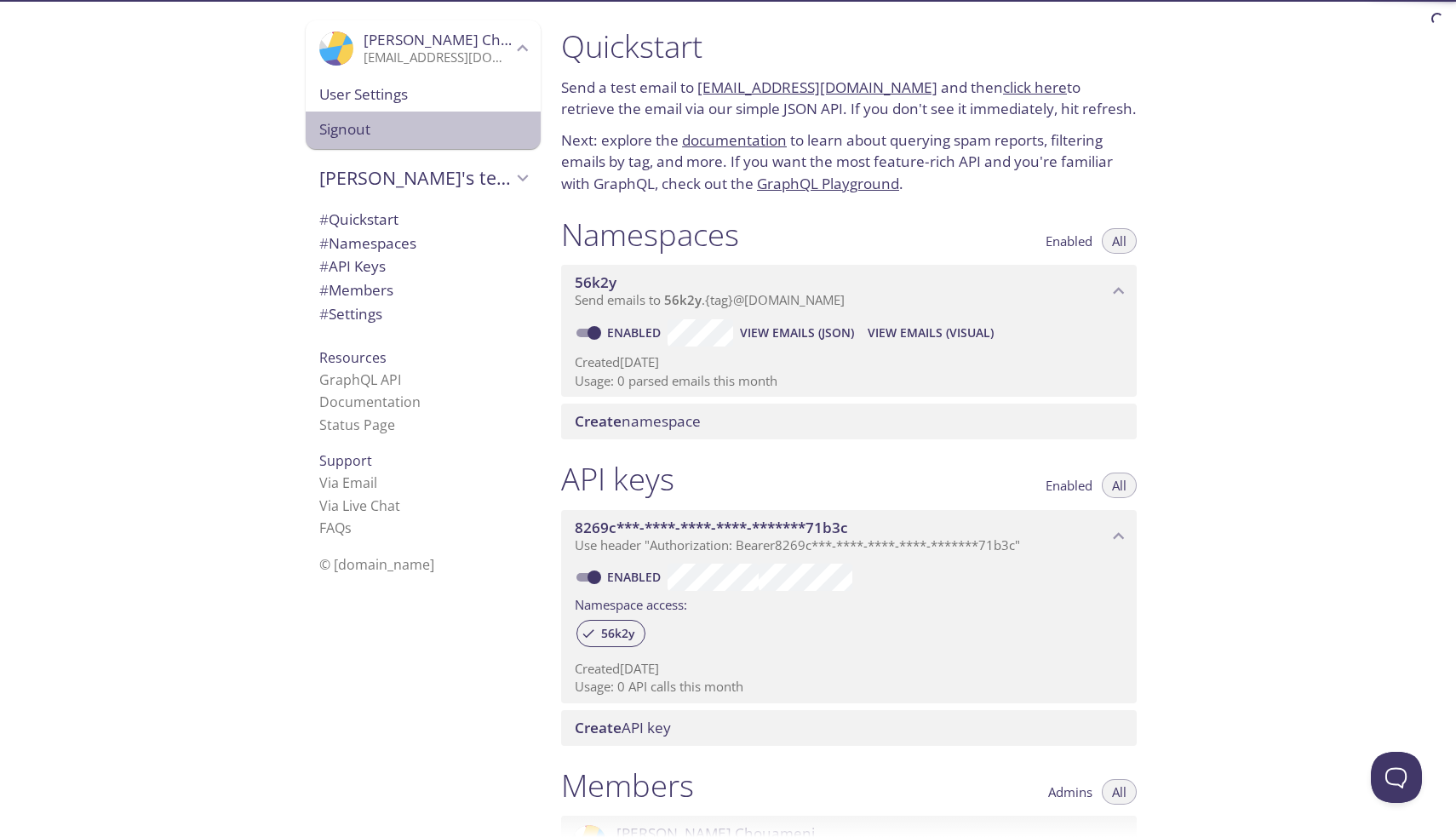
click at [403, 120] on span "Signout" at bounding box center [423, 129] width 208 height 22
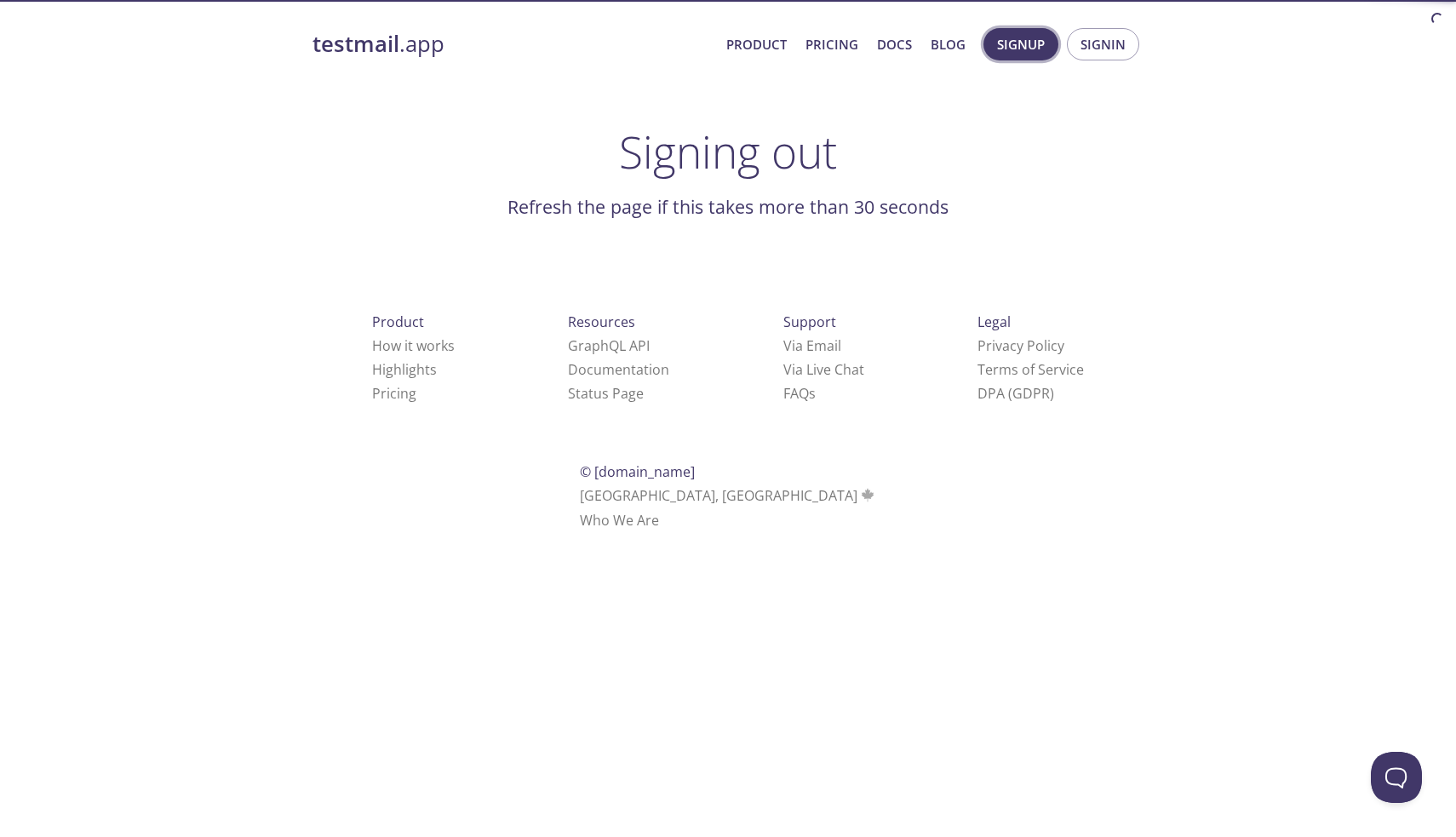
click at [1035, 51] on span "Signup" at bounding box center [1021, 44] width 48 height 22
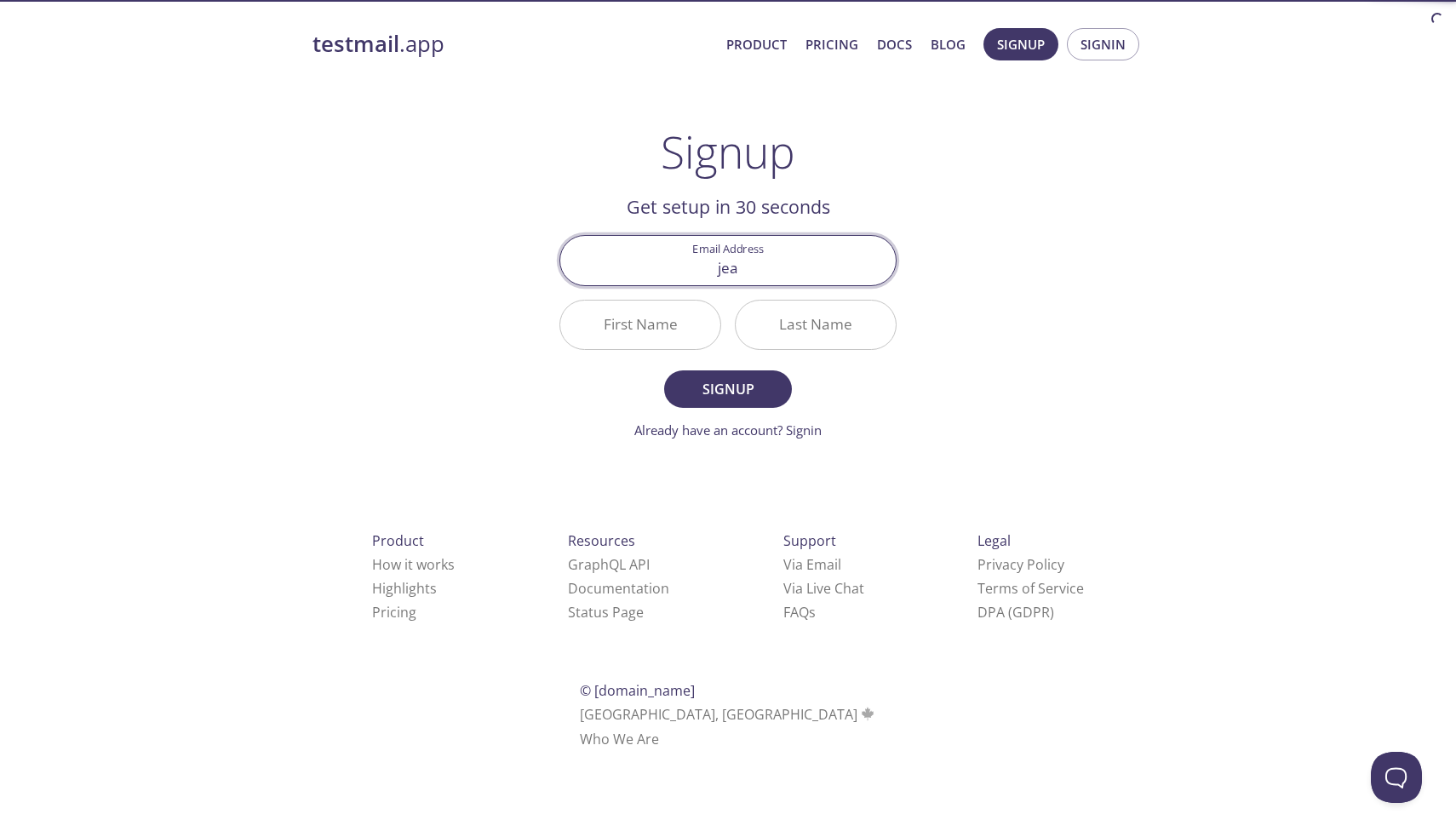
type input "jean"
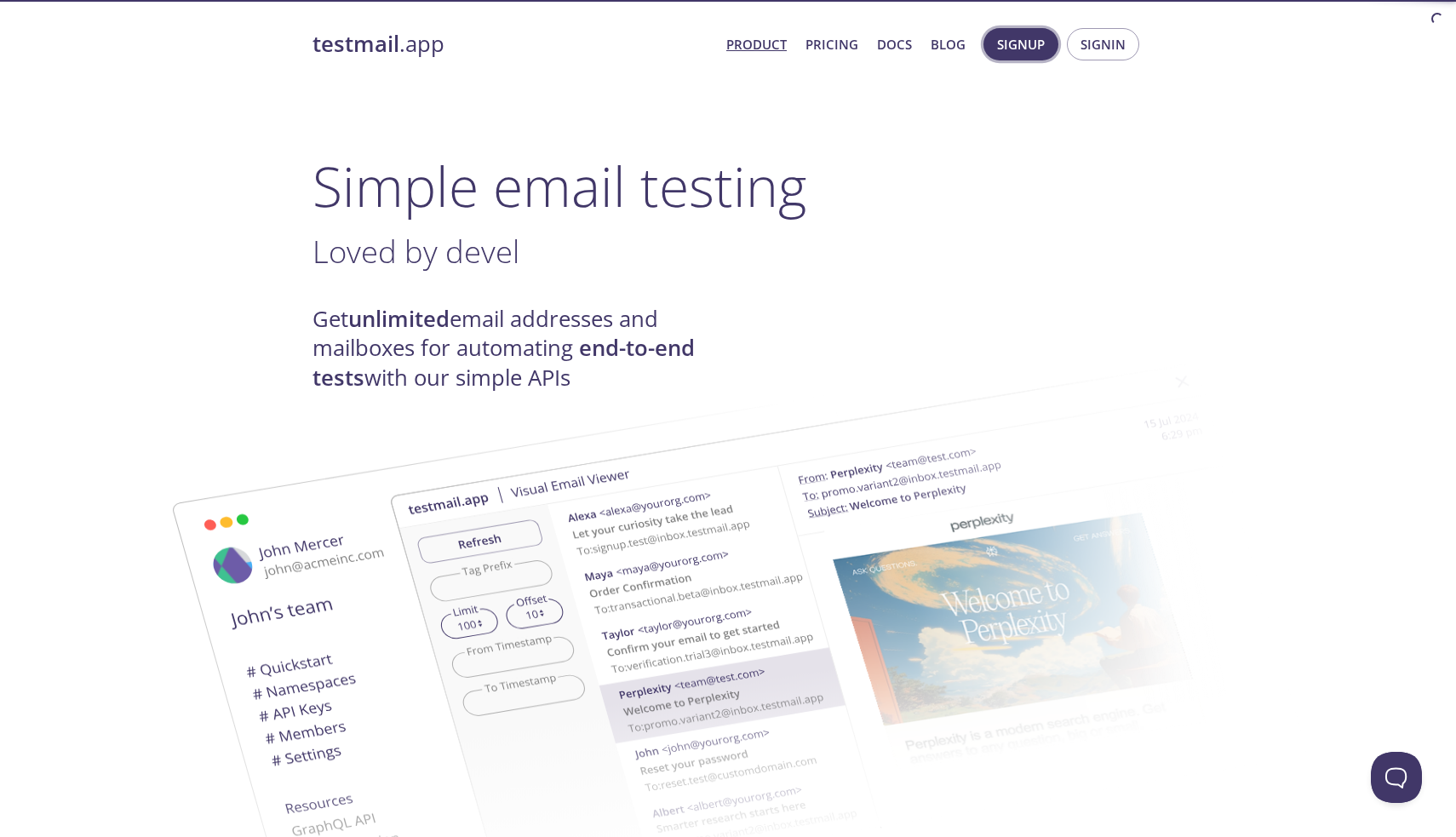
click at [1017, 46] on span "Signup" at bounding box center [1021, 44] width 48 height 22
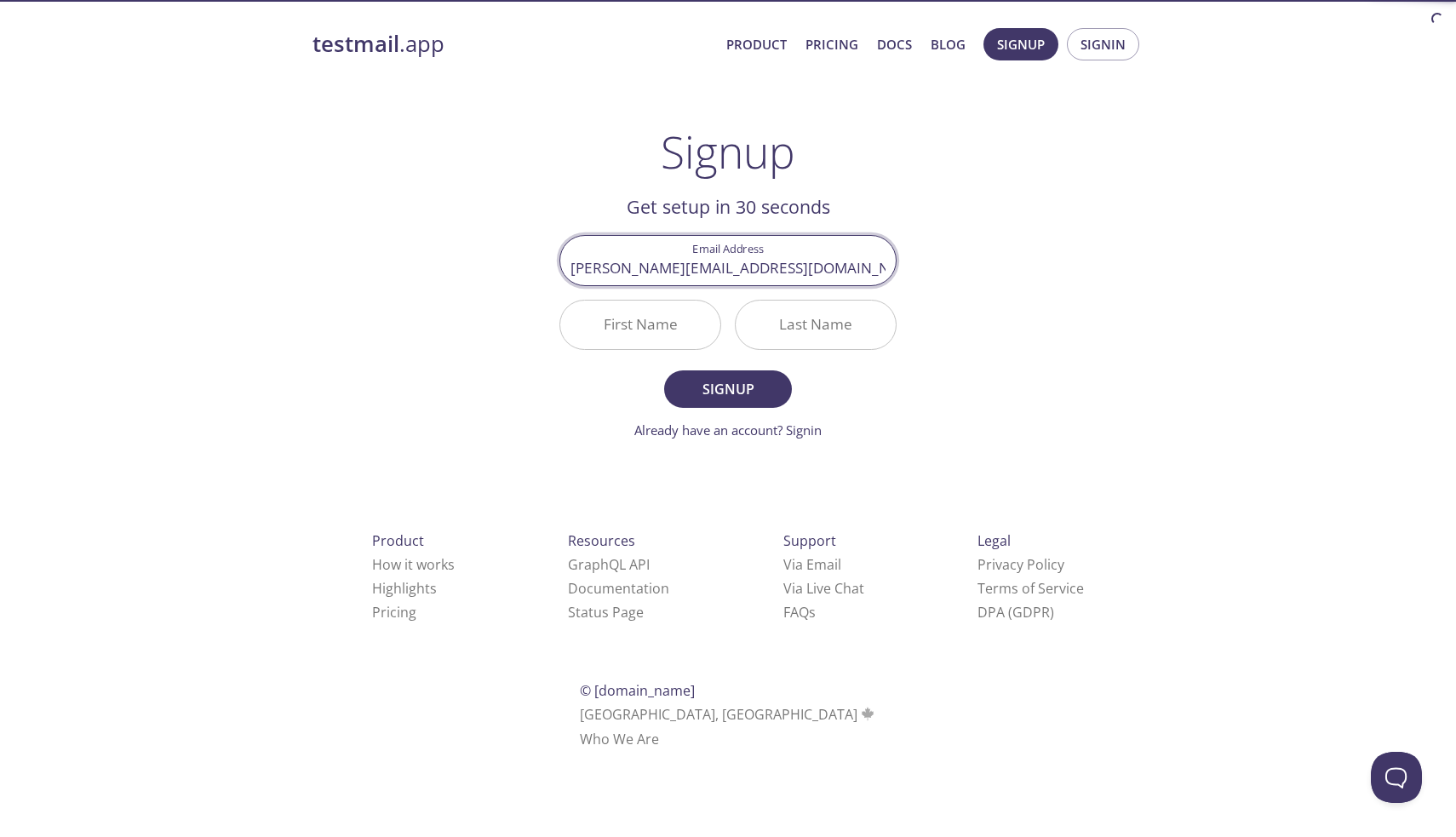
click at [802, 263] on input "jean.chouameni@icloud.com" at bounding box center [727, 260] width 335 height 49
click at [771, 273] on input "jean.chouameni@icloud.com" at bounding box center [727, 260] width 335 height 49
click at [800, 269] on input "jean.chouameni@student.htwberlin.de" at bounding box center [727, 260] width 335 height 49
type input "jean.chouameni@student.htw-berlin.de"
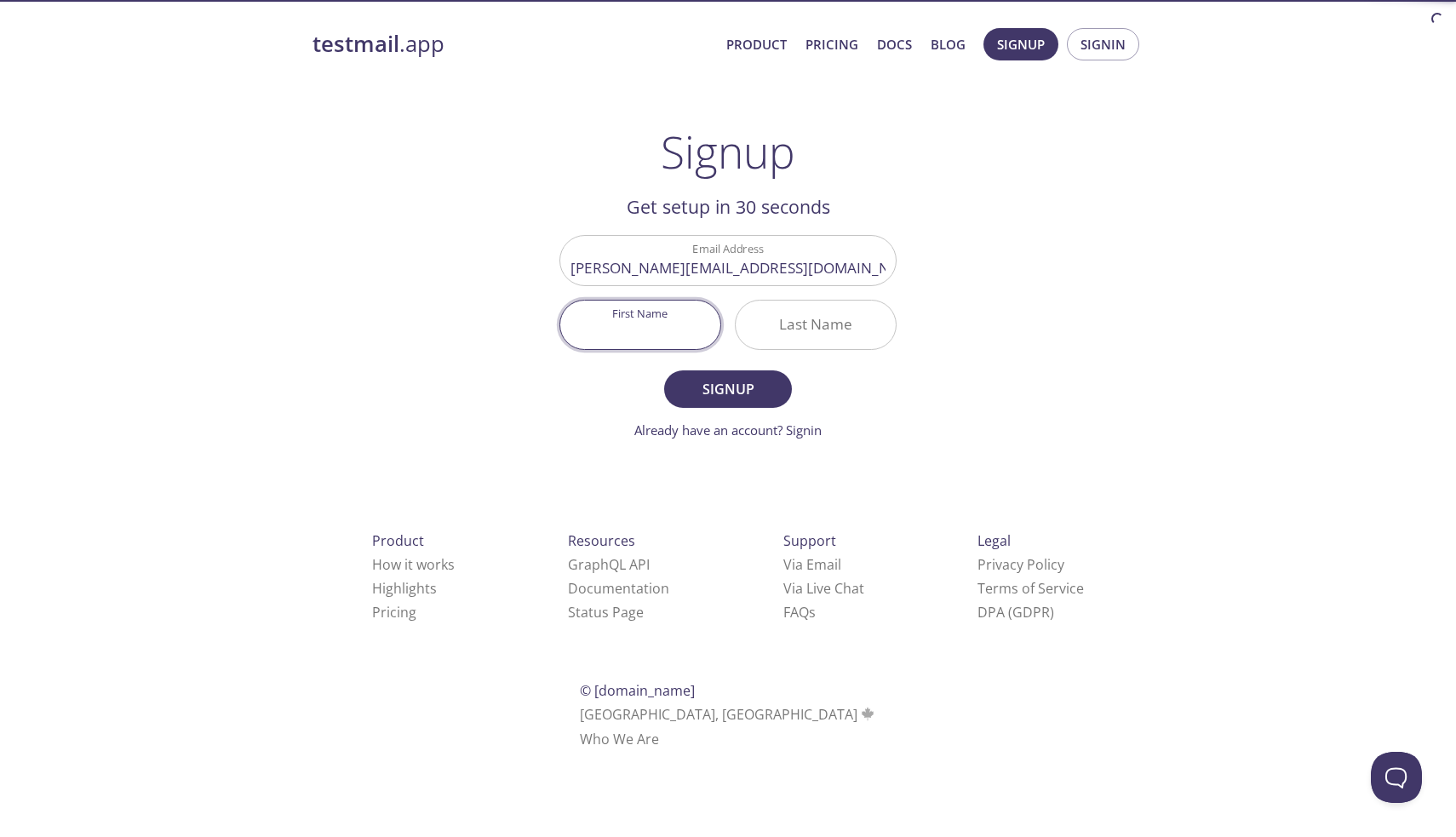
click at [687, 316] on input "First Name" at bounding box center [640, 325] width 160 height 49
type input "Jean"
type input "Chouameni"
click at [745, 391] on span "Signup" at bounding box center [728, 388] width 91 height 24
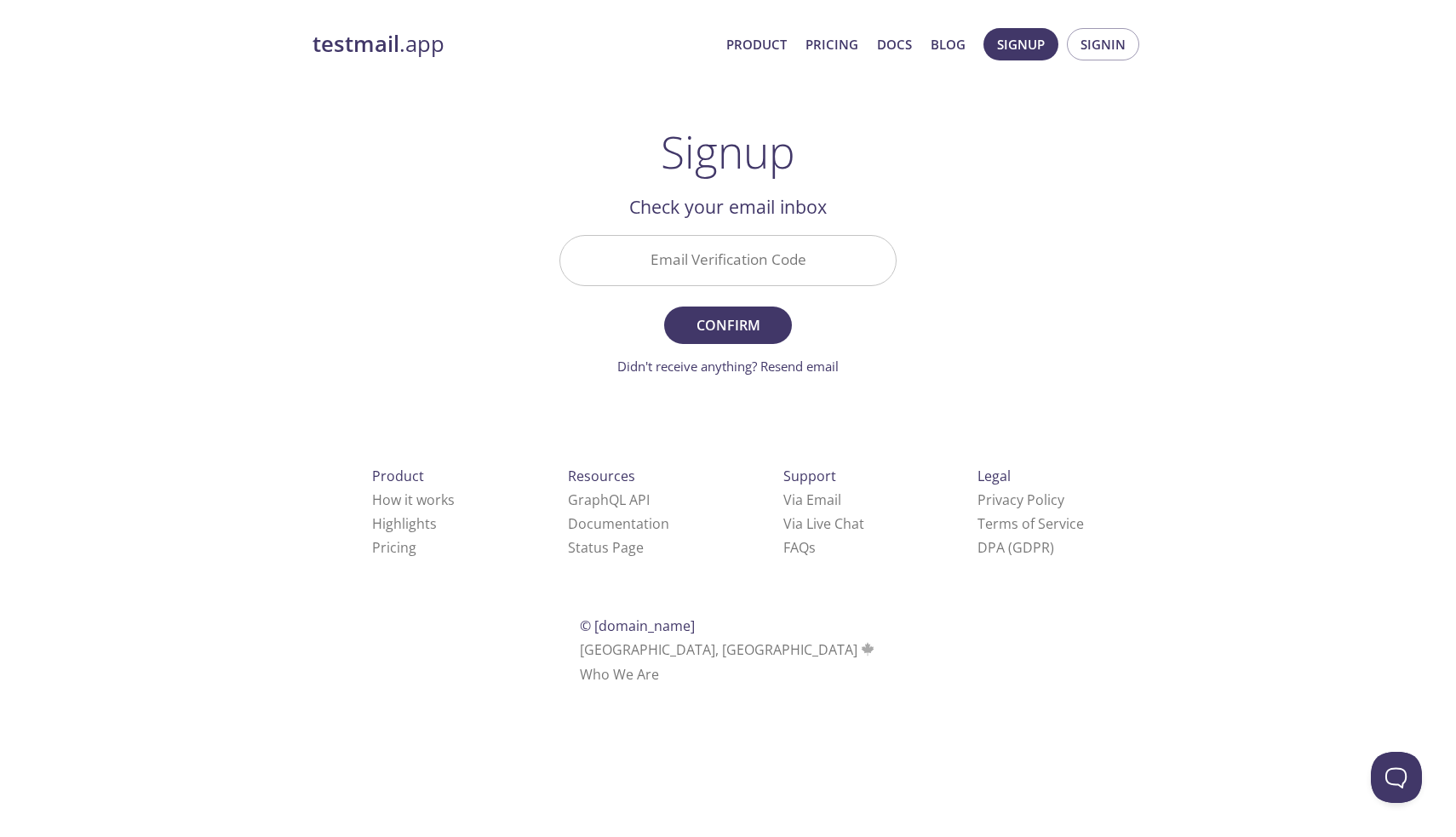
click at [752, 251] on input "Email Verification Code" at bounding box center [727, 260] width 335 height 49
paste input "S4HZ73D"
type input "S4HZ73D"
click at [762, 329] on span "Confirm" at bounding box center [728, 325] width 91 height 24
